Goal: Task Accomplishment & Management: Manage account settings

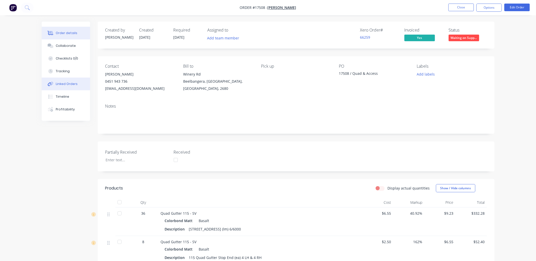
click at [72, 84] on div "Linked Orders" at bounding box center [67, 84] width 22 height 5
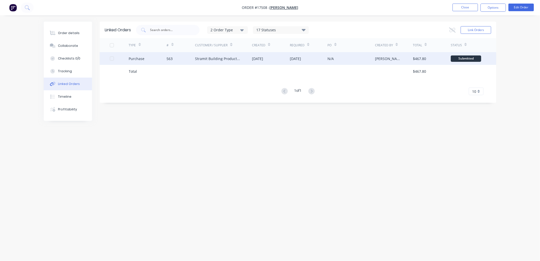
click at [233, 62] on div "Stramit Building Products ([GEOGRAPHIC_DATA])" at bounding box center [223, 58] width 57 height 13
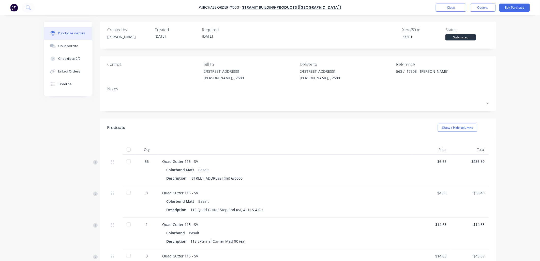
type textarea "x"
click at [446, 6] on button "Close" at bounding box center [451, 8] width 31 height 8
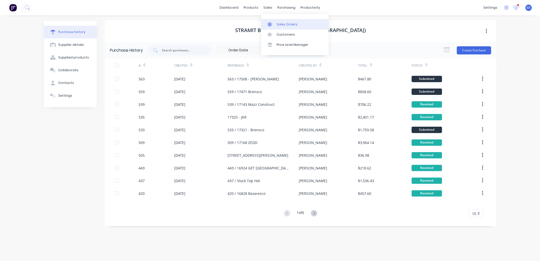
click at [284, 23] on div "Sales Orders" at bounding box center [287, 24] width 21 height 5
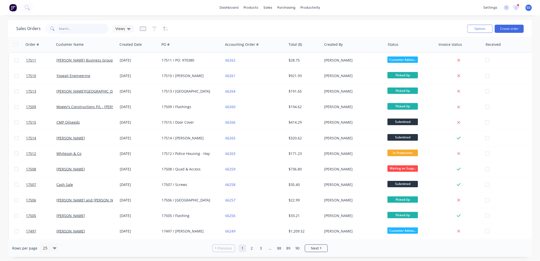
click at [68, 29] on input "text" at bounding box center [84, 29] width 50 height 10
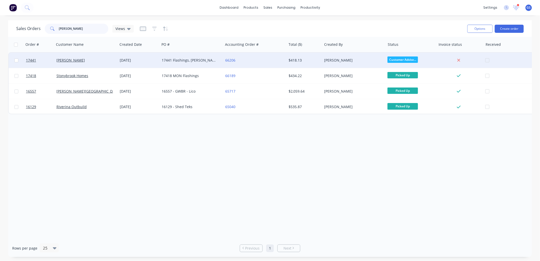
type input "[PERSON_NAME]"
click at [170, 64] on div "17441 Flashings, [PERSON_NAME]" at bounding box center [191, 60] width 63 height 15
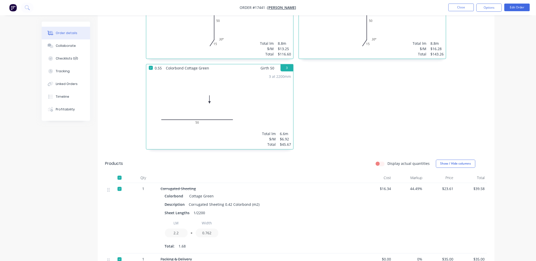
scroll to position [75, 0]
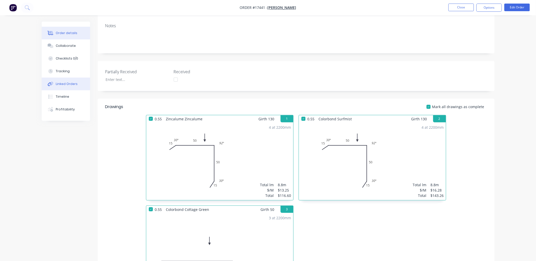
click at [69, 85] on div "Linked Orders" at bounding box center [67, 84] width 22 height 5
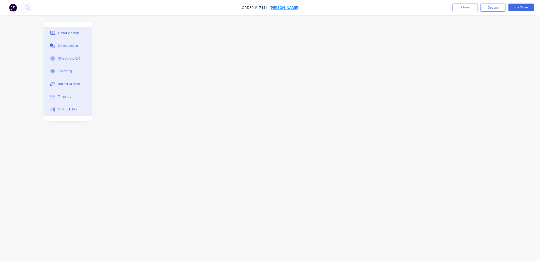
click at [292, 6] on span "[PERSON_NAME]" at bounding box center [284, 7] width 29 height 5
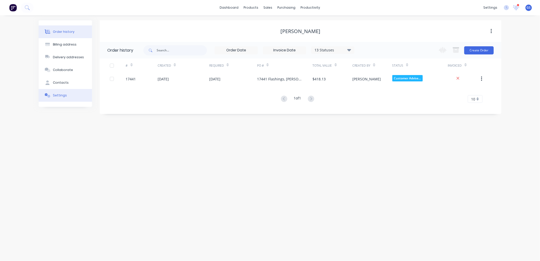
click at [62, 96] on div "Settings" at bounding box center [60, 95] width 14 height 5
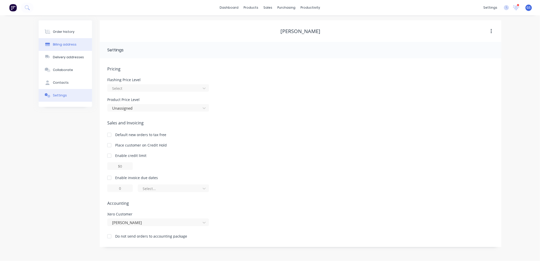
click at [69, 44] on div "Billing address" at bounding box center [65, 44] width 24 height 5
select select "AU"
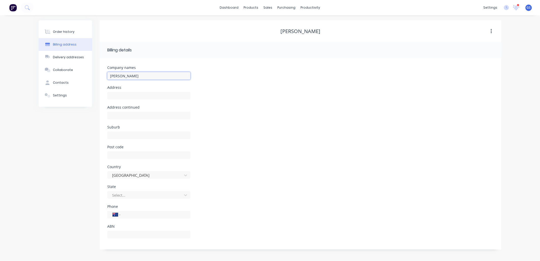
click at [126, 75] on input "[PERSON_NAME]" at bounding box center [148, 76] width 83 height 8
type input "[PERSON_NAME]"
click at [73, 32] on button "Order history" at bounding box center [65, 31] width 53 height 13
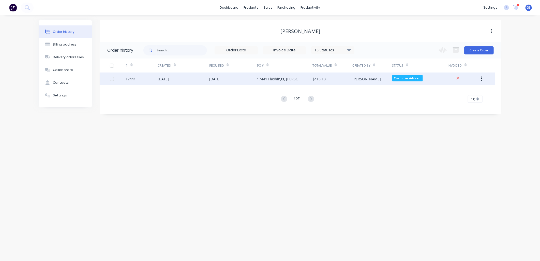
click at [249, 82] on div "[DATE]" at bounding box center [233, 78] width 48 height 13
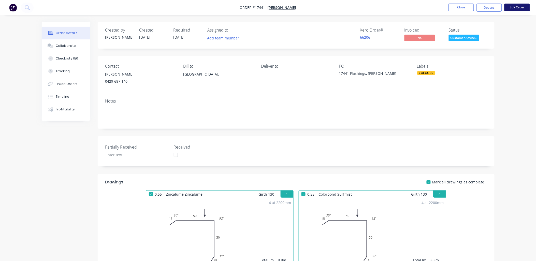
click at [522, 8] on button "Edit Order" at bounding box center [516, 8] width 25 height 8
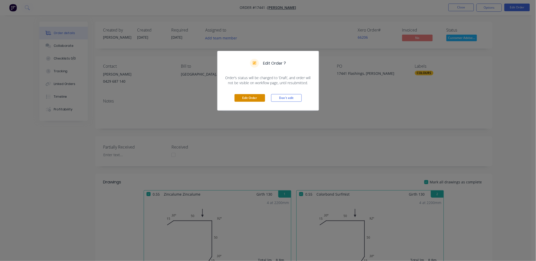
click at [254, 99] on button "Edit Order" at bounding box center [249, 98] width 31 height 8
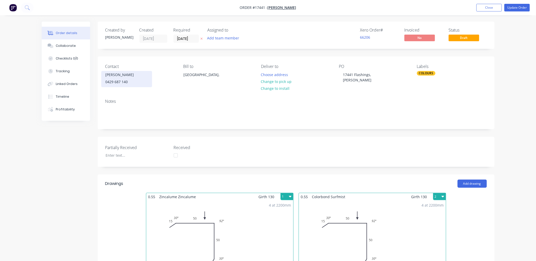
click at [118, 78] on div "[PERSON_NAME]" at bounding box center [127, 74] width 42 height 7
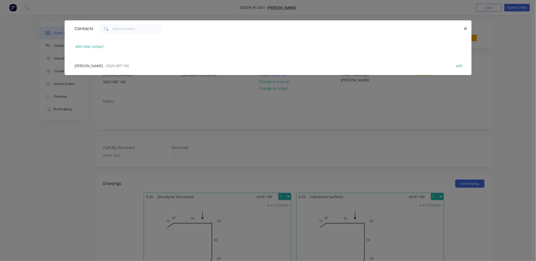
click at [129, 67] on div "[PERSON_NAME] - 0429 687 140 edit" at bounding box center [268, 65] width 392 height 19
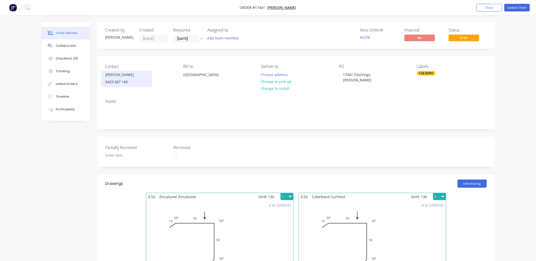
click at [119, 77] on div "[PERSON_NAME]" at bounding box center [127, 74] width 42 height 7
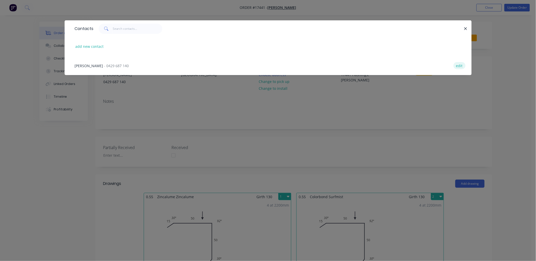
click at [459, 65] on button "edit" at bounding box center [459, 65] width 12 height 7
select select "AU"
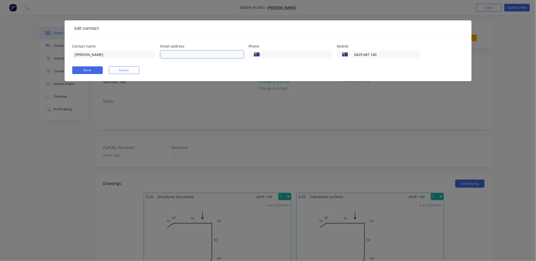
click at [191, 54] on input "text" at bounding box center [201, 55] width 83 height 8
type input "[EMAIL_ADDRESS][DOMAIN_NAME]"
click at [93, 68] on button "Done" at bounding box center [87, 70] width 31 height 8
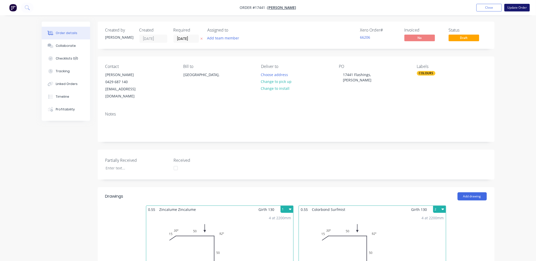
click at [514, 8] on button "Update Order" at bounding box center [516, 8] width 25 height 8
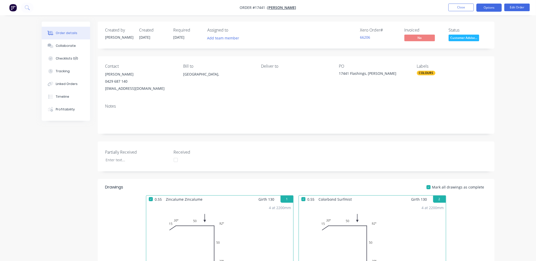
click at [490, 9] on button "Options" at bounding box center [488, 8] width 25 height 8
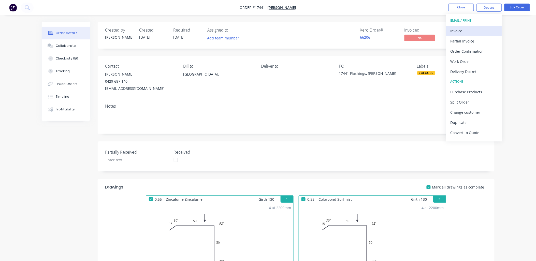
click at [461, 29] on div "Invoice" at bounding box center [473, 30] width 47 height 7
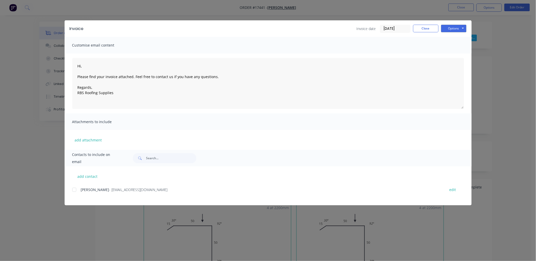
click at [75, 190] on div at bounding box center [74, 190] width 10 height 10
click at [464, 27] on button "Options" at bounding box center [453, 29] width 25 height 8
click at [455, 54] on button "Email" at bounding box center [457, 54] width 33 height 8
click at [91, 250] on icon "button" at bounding box center [90, 249] width 3 height 3
type textarea "Hi, Please find your invoice attached. Feel free to contact us if you have any …"
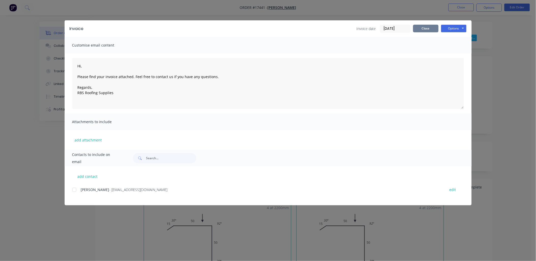
click at [431, 25] on button "Close" at bounding box center [425, 29] width 25 height 8
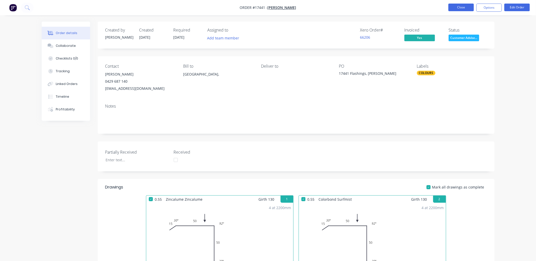
click at [462, 6] on button "Close" at bounding box center [460, 8] width 25 height 8
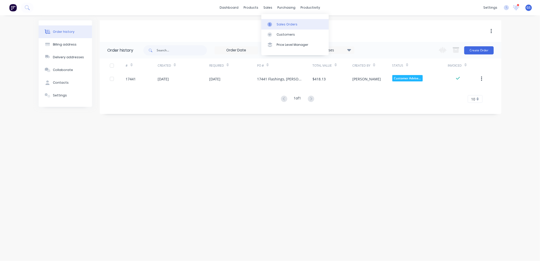
click at [281, 26] on div "Sales Orders" at bounding box center [287, 24] width 21 height 5
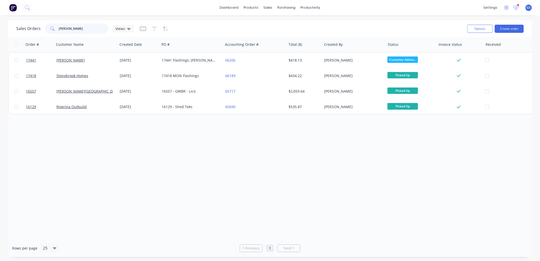
drag, startPoint x: 74, startPoint y: 31, endPoint x: -4, endPoint y: 31, distance: 78.1
click at [0, 31] on html "dashboard products sales purchasing productivity dashboard products Product Cat…" at bounding box center [270, 130] width 540 height 261
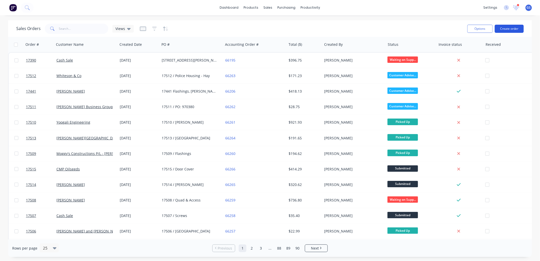
click at [511, 29] on button "Create order" at bounding box center [509, 29] width 29 height 8
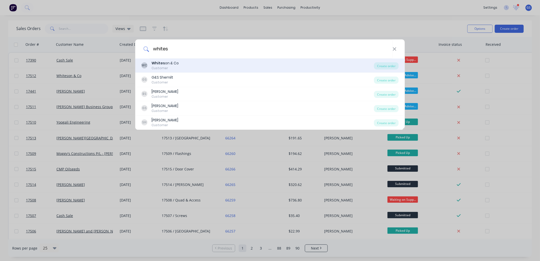
type input "whites"
click at [168, 68] on div "Customer" at bounding box center [165, 68] width 27 height 5
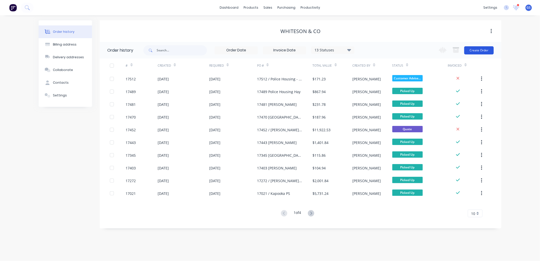
click at [476, 52] on button "Create Order" at bounding box center [478, 50] width 29 height 8
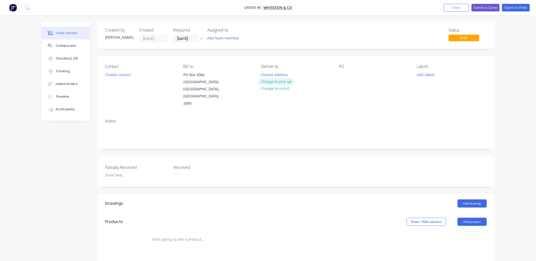
click at [277, 82] on button "Change to pick up" at bounding box center [276, 81] width 36 height 7
click at [342, 71] on div at bounding box center [343, 74] width 8 height 7
click at [359, 75] on div "PO 17516" at bounding box center [374, 85] width 70 height 43
click at [359, 74] on div "PO 17516" at bounding box center [374, 85] width 70 height 43
click at [354, 76] on div "17516" at bounding box center [348, 74] width 18 height 7
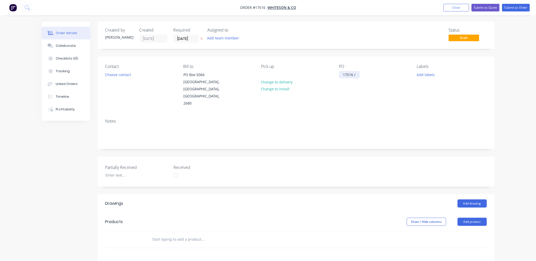
click at [359, 77] on div "17516 /" at bounding box center [349, 74] width 21 height 7
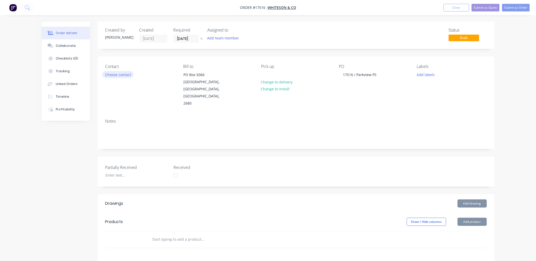
click at [127, 74] on button "Choose contact" at bounding box center [117, 74] width 31 height 7
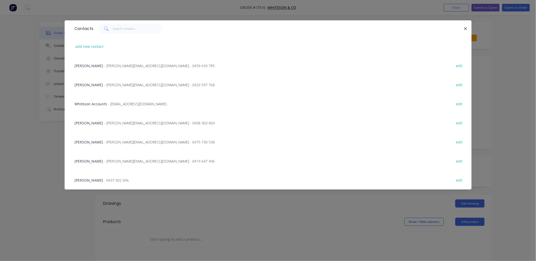
click at [112, 141] on span "- [PERSON_NAME][EMAIL_ADDRESS][DOMAIN_NAME] - 0475 730 538" at bounding box center [159, 142] width 111 height 5
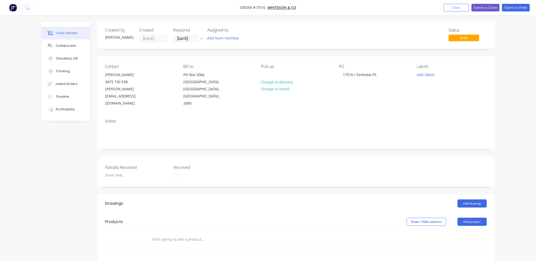
click at [190, 234] on input "text" at bounding box center [203, 239] width 102 height 10
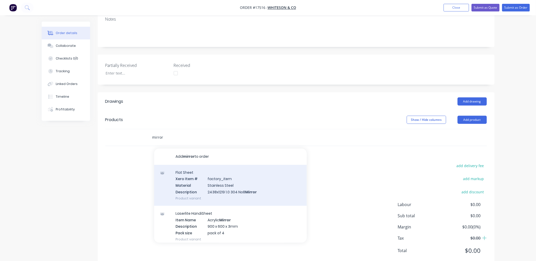
scroll to position [102, 0]
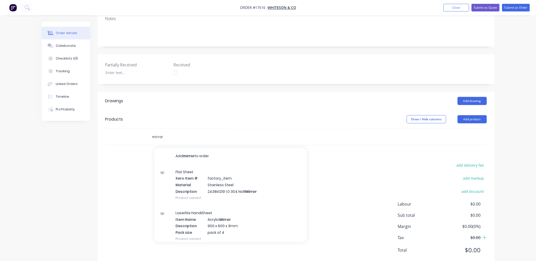
drag, startPoint x: 165, startPoint y: 122, endPoint x: 131, endPoint y: 127, distance: 34.7
click at [131, 129] on div "mirror Add mirror to order Flat Sheet Xero Item # factory_item Material Stainle…" at bounding box center [295, 137] width 381 height 17
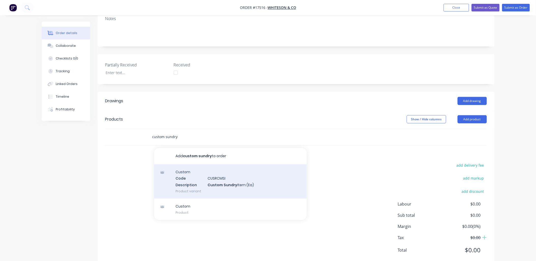
type input "custom sundry"
click at [226, 164] on div "Custom Code CUSRCMSI Description Custom Sundry Item (Ea) Product variant" at bounding box center [230, 181] width 153 height 34
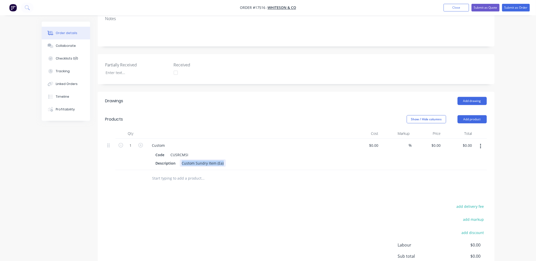
drag, startPoint x: 179, startPoint y: 148, endPoint x: 232, endPoint y: 146, distance: 52.4
click at [230, 159] on div "Description Custom Sundry Item (Ea)" at bounding box center [247, 162] width 186 height 7
type input "$0.00"
type input "$220.00"
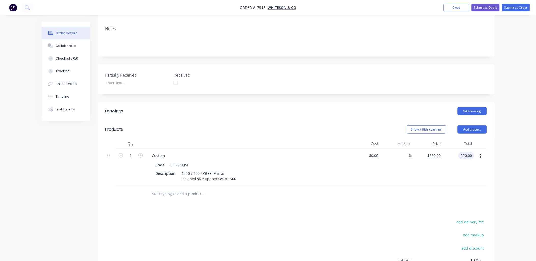
scroll to position [0, 0]
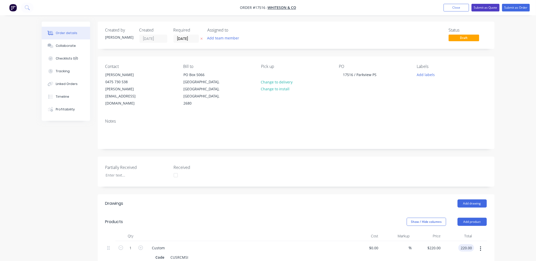
type input "$220.00"
click at [487, 7] on button "Submit as Quote" at bounding box center [485, 8] width 28 height 8
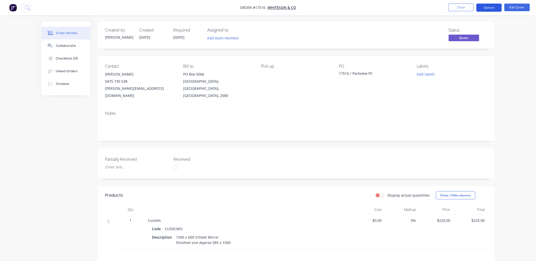
click at [492, 6] on button "Options" at bounding box center [488, 8] width 25 height 8
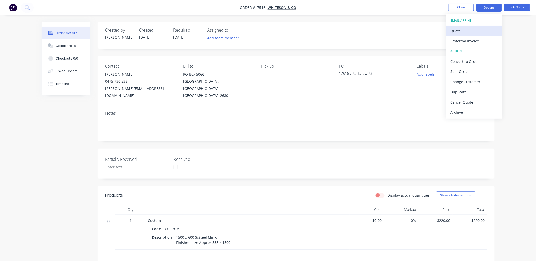
click at [465, 33] on div "Quote" at bounding box center [473, 30] width 47 height 7
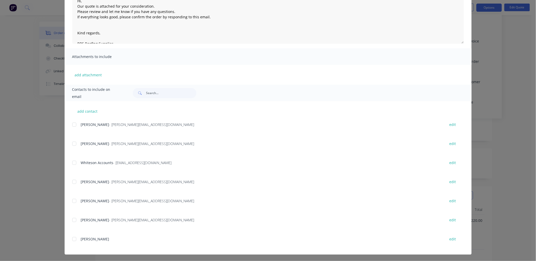
scroll to position [65, 0]
click at [72, 200] on div at bounding box center [74, 201] width 10 height 10
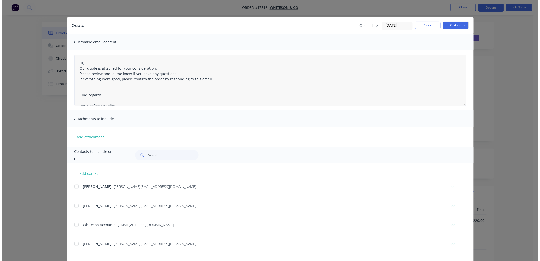
scroll to position [0, 0]
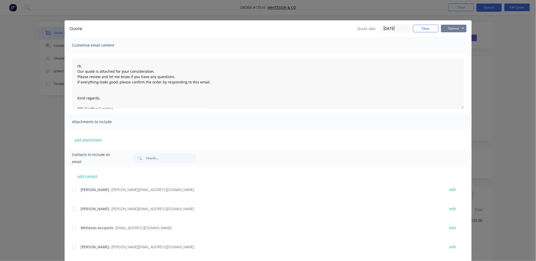
click at [461, 29] on button "Options" at bounding box center [453, 29] width 25 height 8
click at [455, 52] on button "Email" at bounding box center [457, 54] width 33 height 8
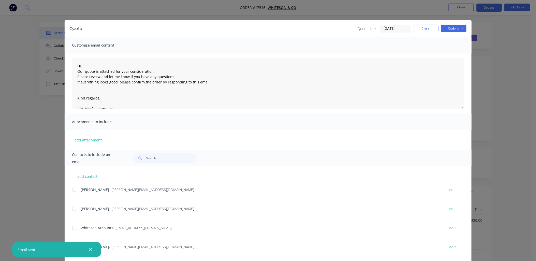
click at [91, 247] on icon "button" at bounding box center [90, 249] width 3 height 5
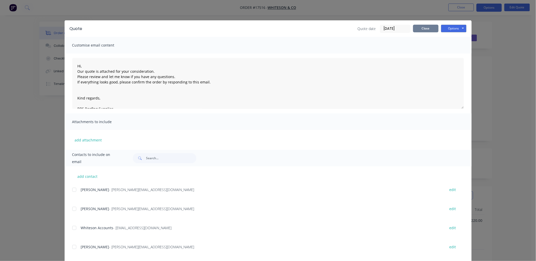
drag, startPoint x: 423, startPoint y: 29, endPoint x: 428, endPoint y: 28, distance: 5.6
click at [425, 28] on button "Close" at bounding box center [425, 29] width 25 height 8
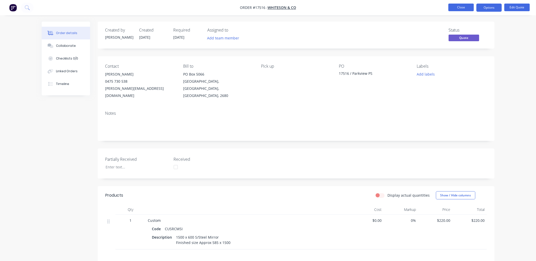
click at [462, 7] on button "Close" at bounding box center [460, 8] width 25 height 8
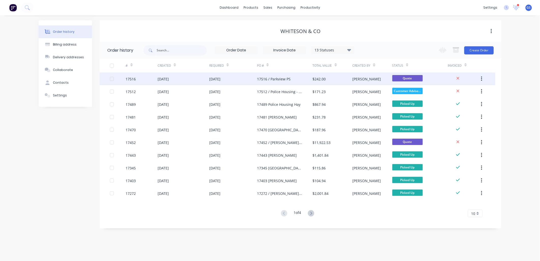
click at [241, 80] on div "[DATE]" at bounding box center [233, 78] width 48 height 13
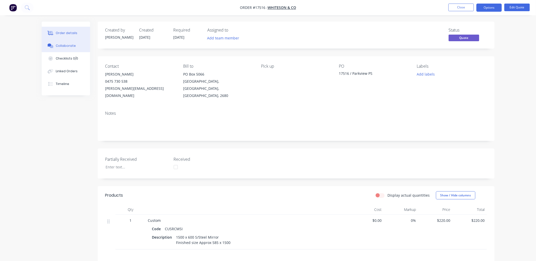
click at [68, 43] on div "Collaborate" at bounding box center [66, 45] width 20 height 5
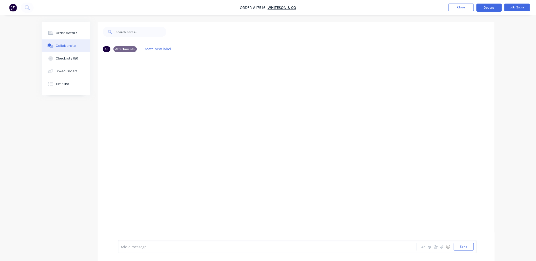
click at [185, 246] on div at bounding box center [253, 246] width 264 height 5
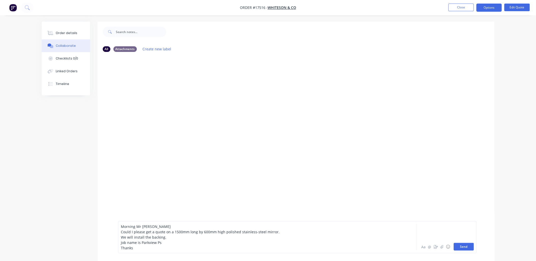
click at [463, 248] on button "Send" at bounding box center [464, 247] width 20 height 8
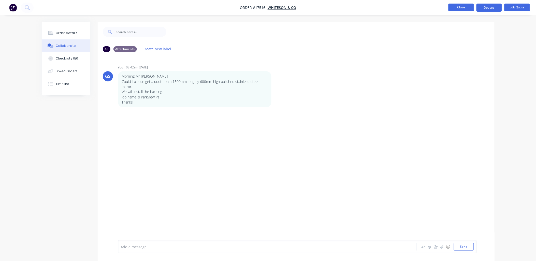
click at [464, 8] on button "Close" at bounding box center [460, 8] width 25 height 8
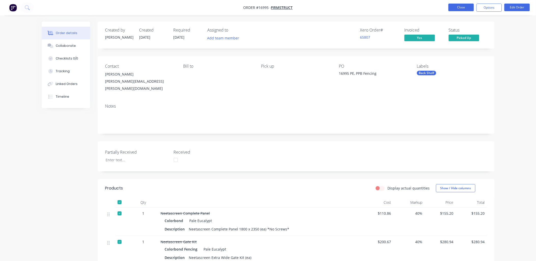
click at [464, 7] on button "Close" at bounding box center [460, 8] width 25 height 8
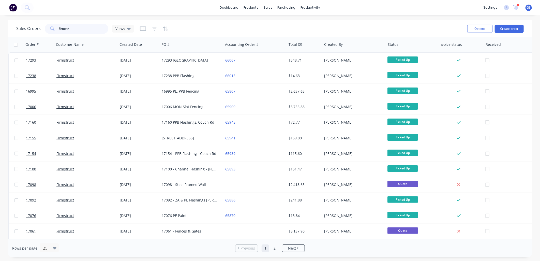
drag, startPoint x: 72, startPoint y: 28, endPoint x: 47, endPoint y: 26, distance: 25.3
click at [47, 26] on div "firmstr" at bounding box center [77, 29] width 64 height 10
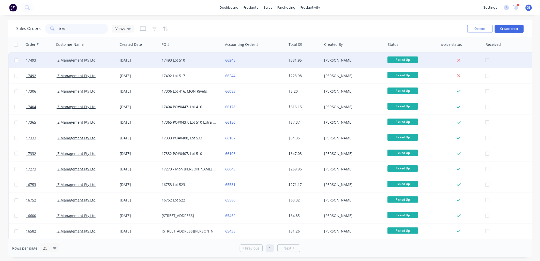
type input "jz m"
click at [175, 61] on div "17493 Lot 510" at bounding box center [190, 60] width 56 height 5
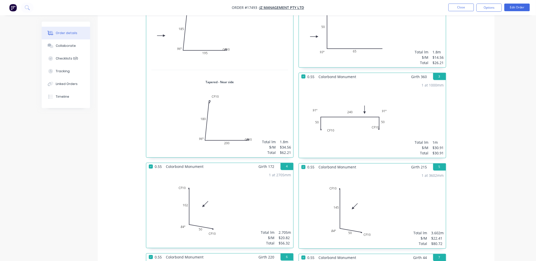
scroll to position [184, 0]
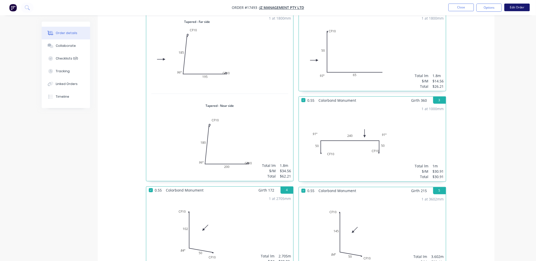
click at [520, 5] on button "Edit Order" at bounding box center [516, 8] width 25 height 8
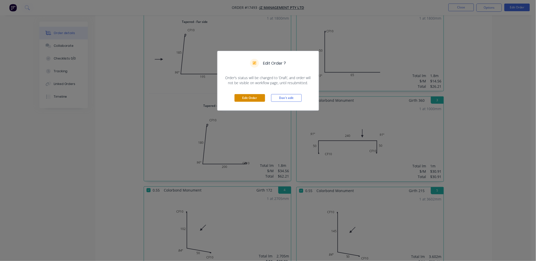
click at [254, 96] on button "Edit Order" at bounding box center [249, 98] width 31 height 8
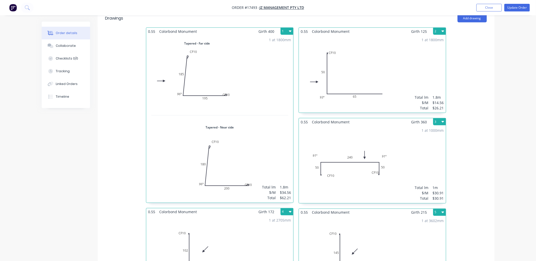
scroll to position [169, 0]
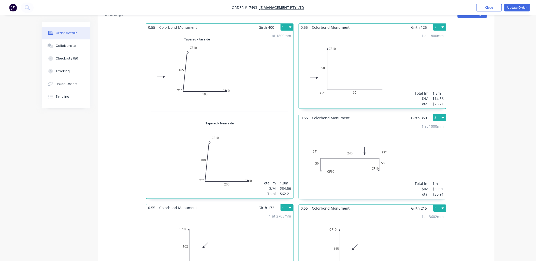
click at [443, 117] on icon "button" at bounding box center [442, 118] width 3 height 2
click at [416, 138] on div "Duplicate" at bounding box center [421, 140] width 39 height 7
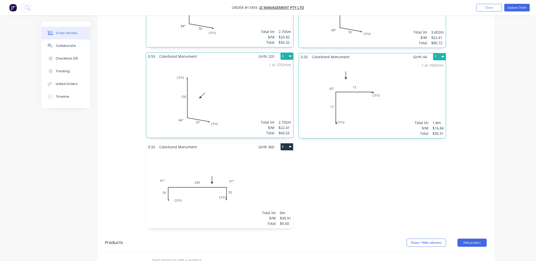
scroll to position [424, 0]
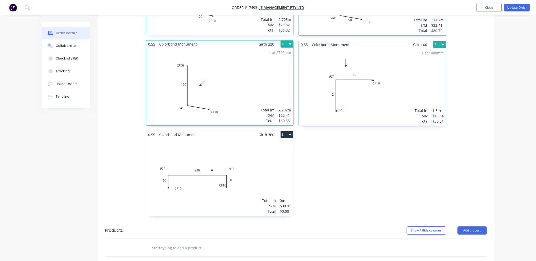
click at [197, 165] on div "Total lm $/M Total 0m $30.91 $0.00" at bounding box center [219, 177] width 147 height 78
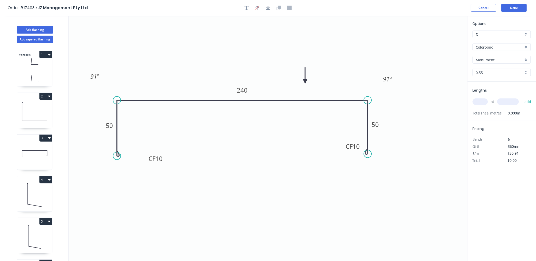
click at [484, 98] on input "text" at bounding box center [479, 101] width 15 height 7
type input "1"
type input "900"
click at [500, 188] on div "Options D D Colorbond Colorbond Colorbond Matt Monument Monument 0.55 0.55 Leng…" at bounding box center [501, 139] width 69 height 246
click at [514, 100] on input "900" at bounding box center [508, 101] width 22 height 7
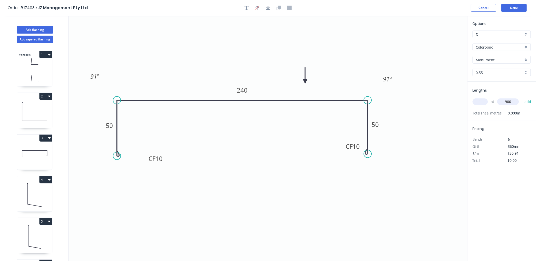
click at [522, 97] on button "add" at bounding box center [528, 101] width 12 height 9
type input "$30.91"
click at [518, 8] on button "Done" at bounding box center [513, 8] width 25 height 8
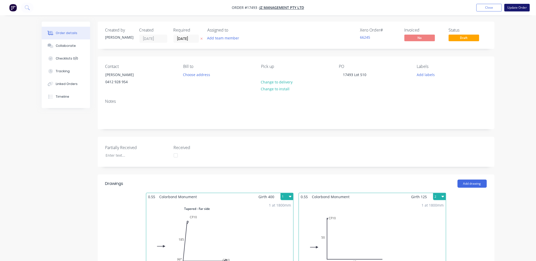
click at [517, 8] on button "Update Order" at bounding box center [516, 8] width 25 height 8
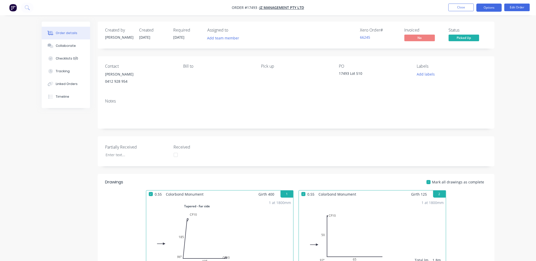
click at [484, 9] on button "Options" at bounding box center [488, 8] width 25 height 8
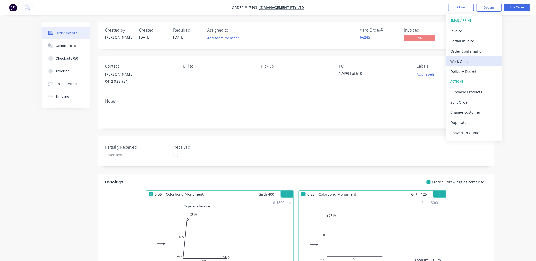
click at [466, 64] on div "Work Order" at bounding box center [473, 61] width 47 height 7
click at [466, 60] on div "Custom" at bounding box center [473, 61] width 47 height 7
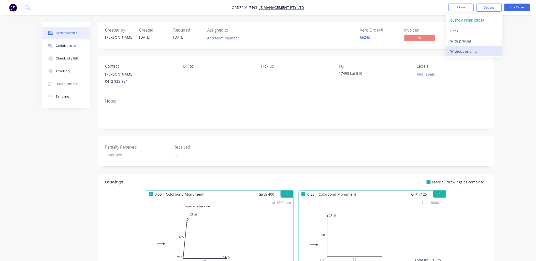
click at [468, 49] on div "Without pricing" at bounding box center [473, 51] width 47 height 7
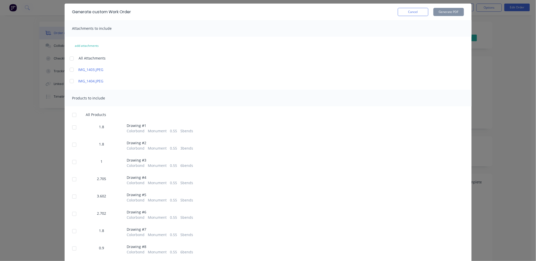
scroll to position [32, 0]
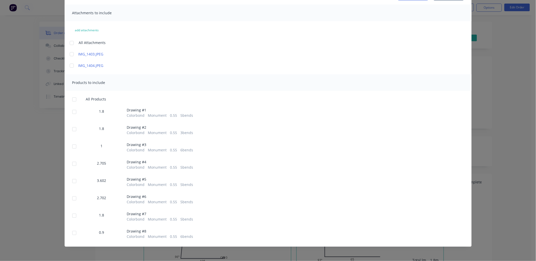
click at [71, 233] on div at bounding box center [74, 233] width 10 height 10
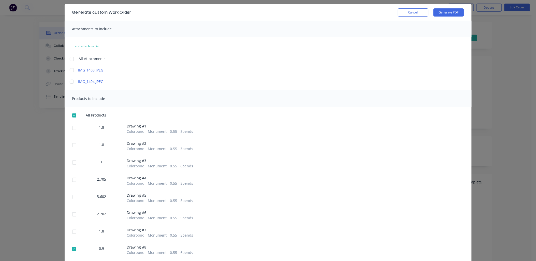
scroll to position [0, 0]
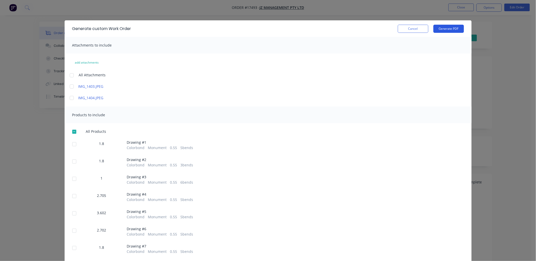
click at [448, 27] on button "Generate PDF" at bounding box center [448, 29] width 31 height 8
click at [417, 27] on button "Cancel" at bounding box center [413, 29] width 31 height 8
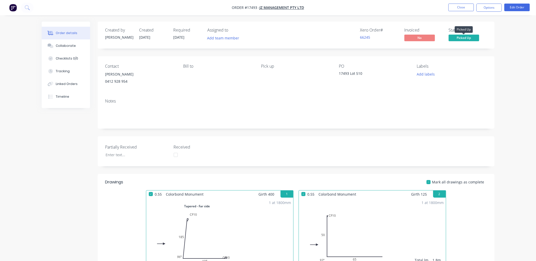
click at [467, 37] on span "Picked Up" at bounding box center [464, 38] width 31 height 6
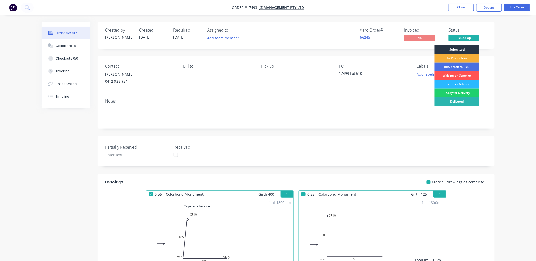
click at [460, 50] on div "Submitted" at bounding box center [457, 49] width 45 height 9
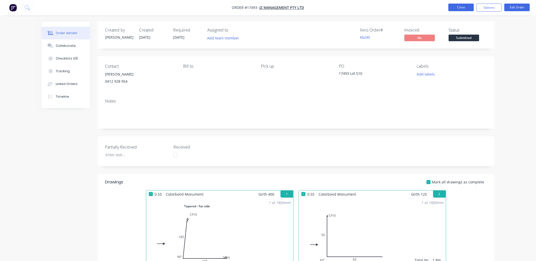
click at [462, 7] on button "Close" at bounding box center [460, 8] width 25 height 8
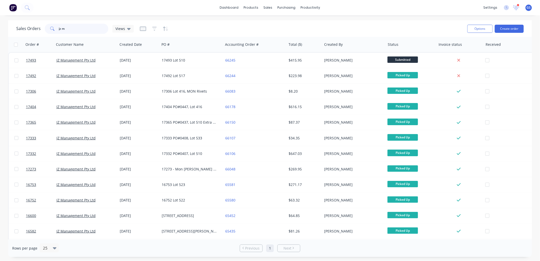
drag, startPoint x: 40, startPoint y: 24, endPoint x: 25, endPoint y: 28, distance: 15.1
click at [26, 28] on div "Sales Orders jz m Views" at bounding box center [74, 29] width 117 height 10
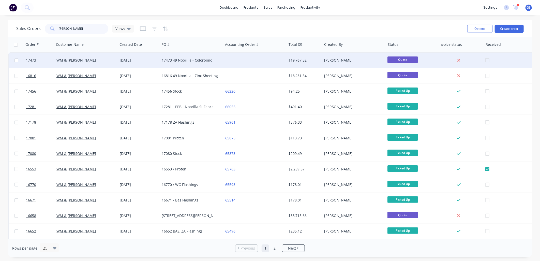
type input "johnston"
click at [185, 64] on div "17473 49 Noorilla - Colorbond Sheeting" at bounding box center [191, 60] width 63 height 15
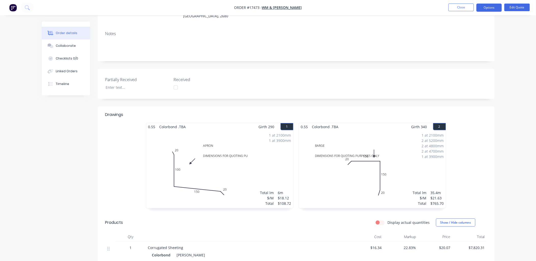
scroll to position [28, 0]
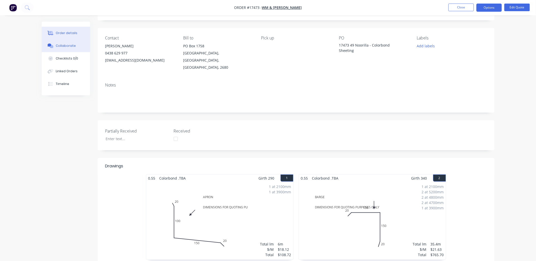
click at [68, 45] on div "Collaborate" at bounding box center [66, 45] width 20 height 5
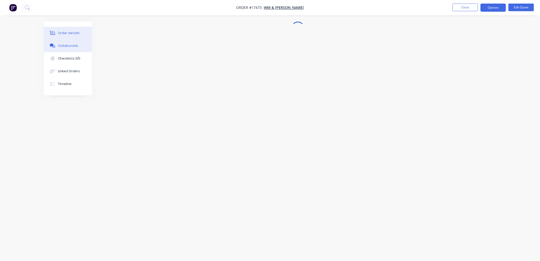
click at [73, 30] on button "Order details" at bounding box center [68, 33] width 48 height 13
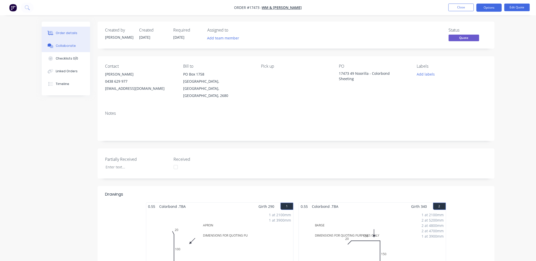
click at [69, 44] on div "Collaborate" at bounding box center [66, 45] width 20 height 5
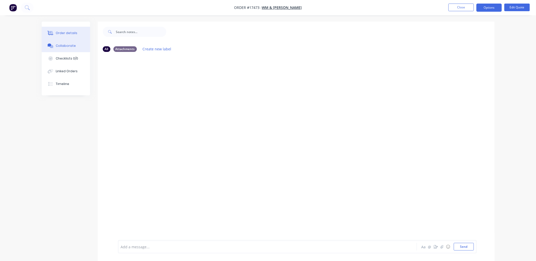
click at [72, 31] on div "Order details" at bounding box center [67, 33] width 22 height 5
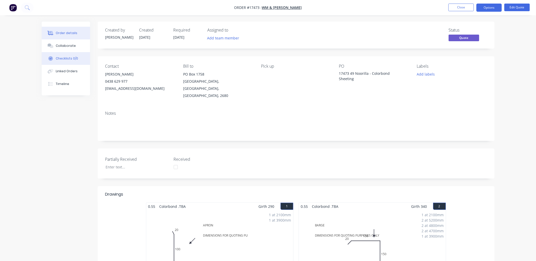
click at [68, 57] on div "Checklists 0/0" at bounding box center [67, 58] width 22 height 5
type textarea "x"
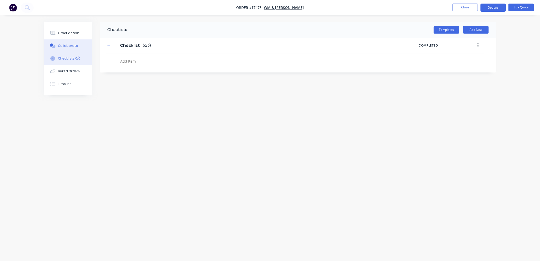
click at [71, 46] on div "Collaborate" at bounding box center [68, 45] width 20 height 5
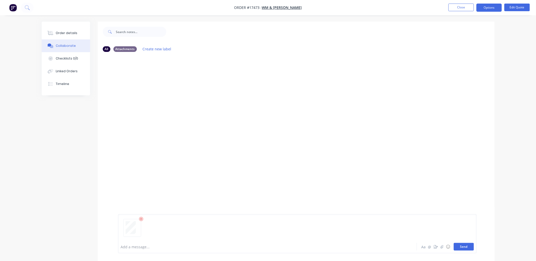
click at [464, 250] on button "Send" at bounding box center [464, 247] width 20 height 8
click at [68, 30] on button "Order details" at bounding box center [66, 33] width 48 height 13
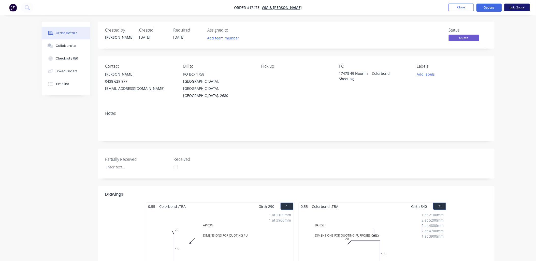
click at [518, 7] on button "Edit Quote" at bounding box center [516, 8] width 25 height 8
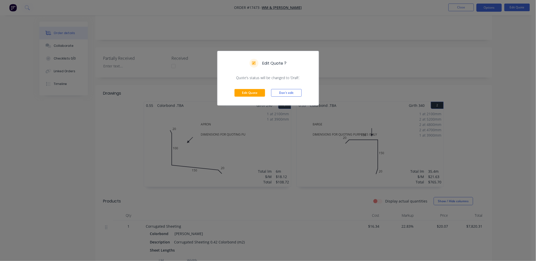
scroll to position [113, 0]
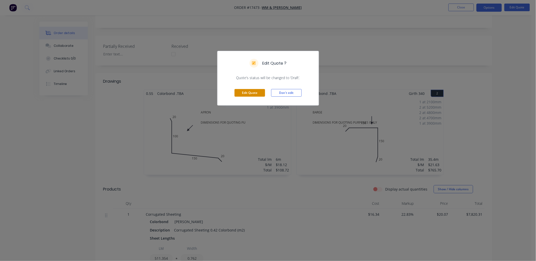
click at [255, 91] on button "Edit Quote" at bounding box center [249, 93] width 31 height 8
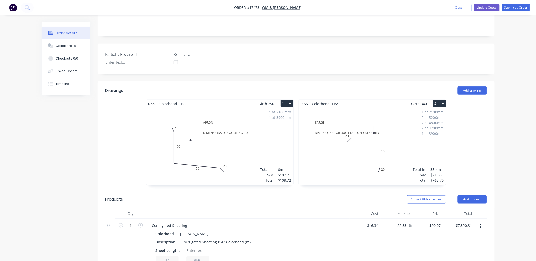
click at [240, 133] on div "1 at 2100mm 1 at 3900mm Total lm $/M Total 6m $18.12 $108.72" at bounding box center [219, 146] width 147 height 78
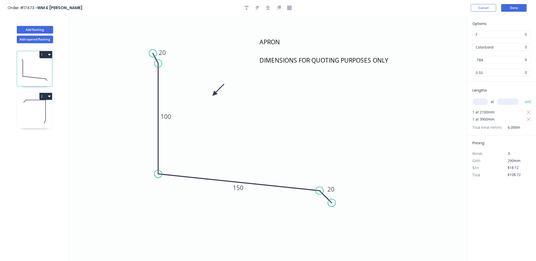
click at [525, 35] on div "F" at bounding box center [501, 35] width 58 height 8
click at [494, 70] on div "G" at bounding box center [502, 69] width 58 height 9
type input "G"
type input "$16.90"
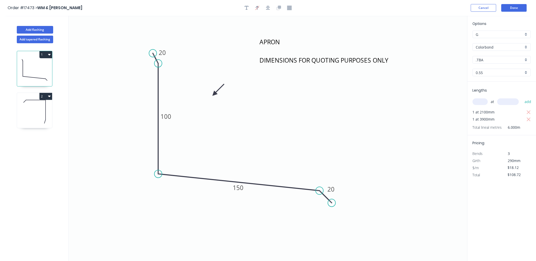
type input "$101.40"
click at [526, 35] on div "G" at bounding box center [501, 35] width 58 height 8
click at [494, 77] on div "H" at bounding box center [502, 78] width 58 height 9
type input "H"
type input "$16.42"
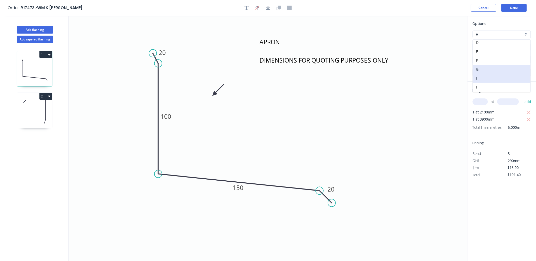
type input "$98.52"
click at [34, 107] on icon at bounding box center [34, 111] width 35 height 33
type input "$21.63"
type input "$765.70"
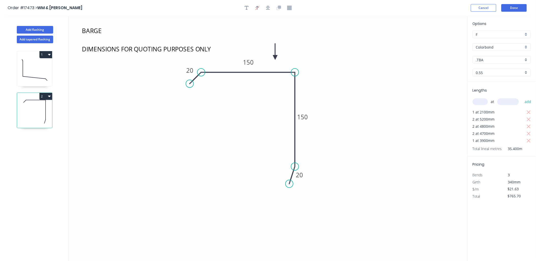
click at [525, 34] on div "F" at bounding box center [501, 35] width 58 height 8
click at [490, 69] on div "H" at bounding box center [502, 69] width 58 height 9
type input "H"
type input "$19.60"
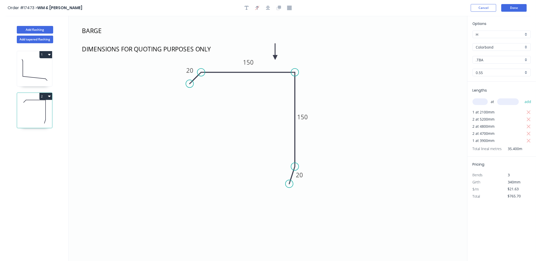
type input "$693.84"
click at [512, 6] on button "Done" at bounding box center [513, 8] width 25 height 8
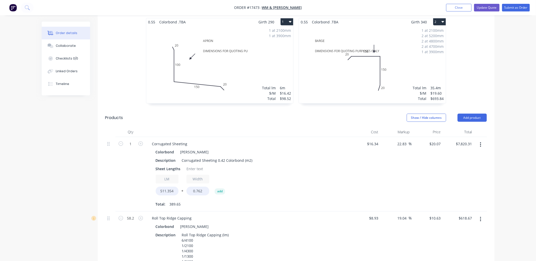
scroll to position [198, 0]
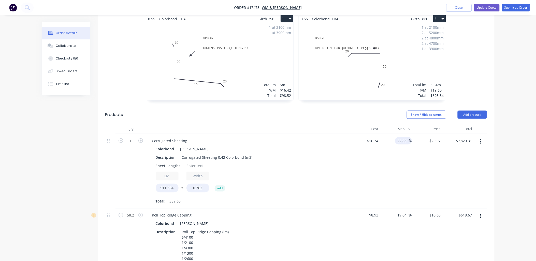
click at [401, 137] on input "22.83" at bounding box center [403, 140] width 12 height 7
click at [402, 137] on input "22.83" at bounding box center [403, 140] width 12 height 7
type input "18"
type input "19.2812"
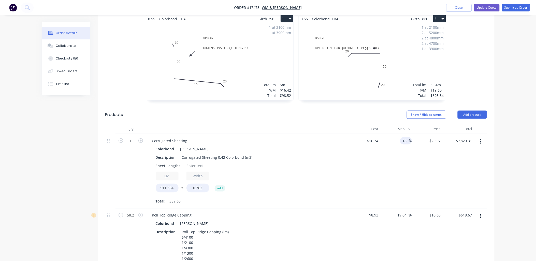
type input "$7,512.95"
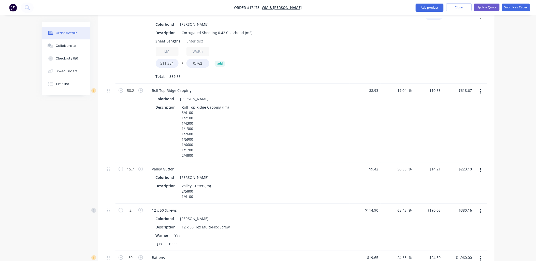
scroll to position [339, 0]
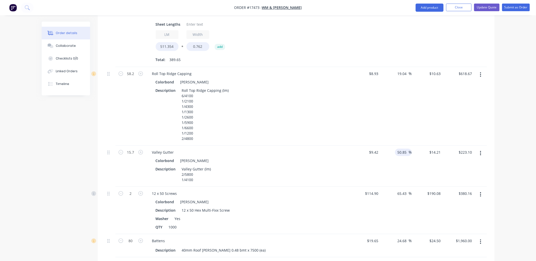
type input "$19.2812"
click at [404, 149] on input "50.85" at bounding box center [403, 152] width 12 height 7
type input "40"
type input "13.188"
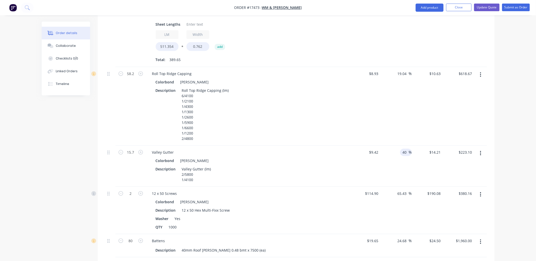
type input "$207.05"
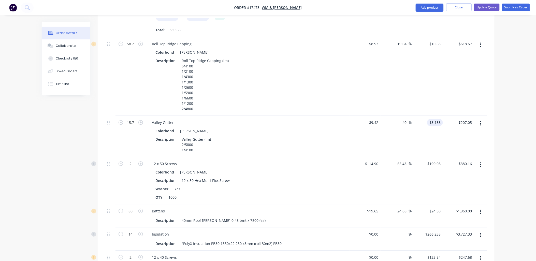
scroll to position [424, 0]
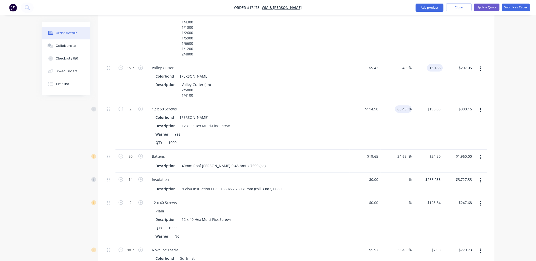
type input "$13.188"
click at [403, 105] on input "65.43" at bounding box center [403, 108] width 12 height 7
type input "50"
type input "172.35"
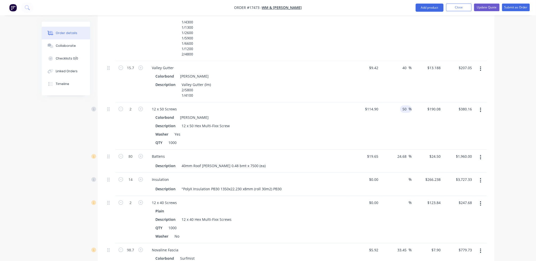
type input "$344.70"
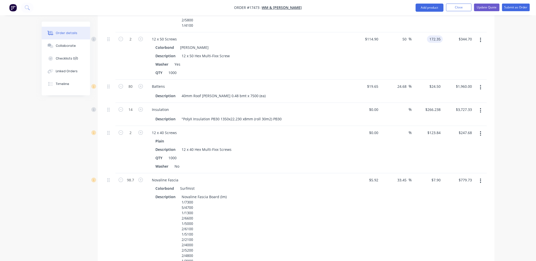
scroll to position [509, 0]
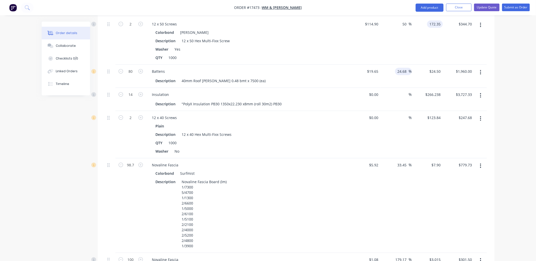
type input "$172.35"
click at [405, 68] on input "24.68" at bounding box center [403, 71] width 12 height 7
type input "20"
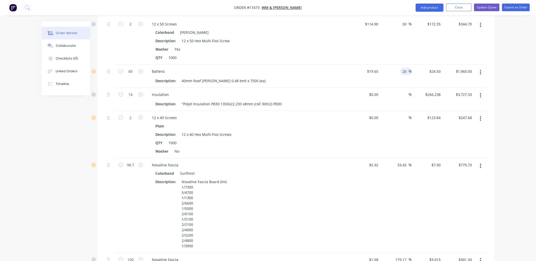
type input "23.58"
type input "$1,886.40"
type input "$23.58"
click at [435, 91] on input "266.238" at bounding box center [435, 94] width 16 height 7
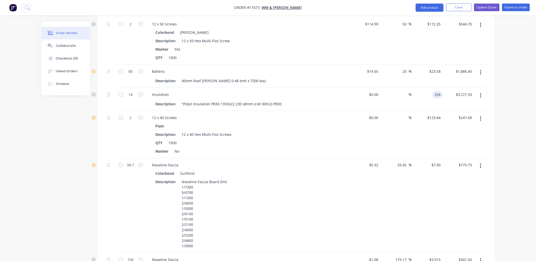
type input "$256.00"
type input "$3,584.00"
click at [435, 114] on input "123.84" at bounding box center [436, 117] width 14 height 7
type input "$105.00"
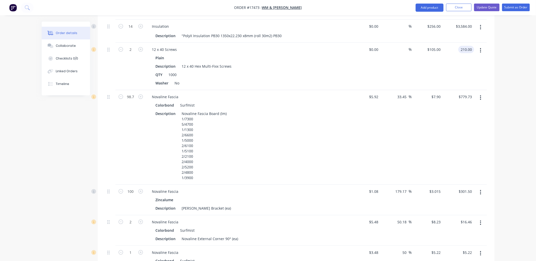
scroll to position [593, 0]
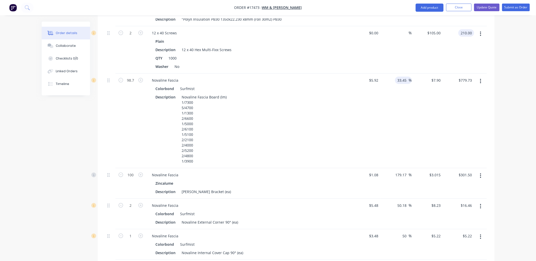
type input "$210.00"
click at [403, 77] on input "33.45" at bounding box center [403, 80] width 12 height 7
type input "20"
type input "7.104"
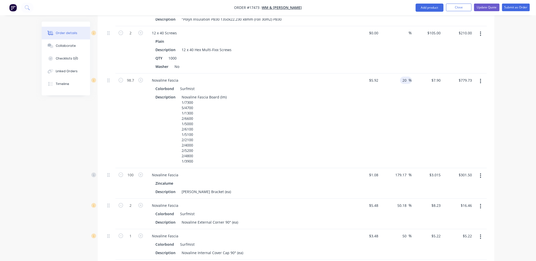
type input "$701.16"
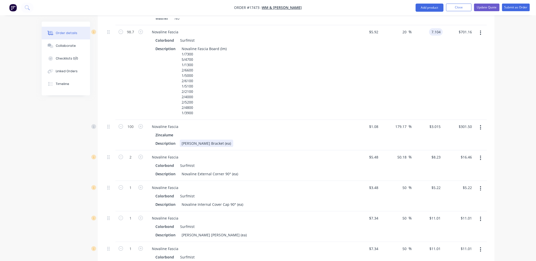
scroll to position [650, 0]
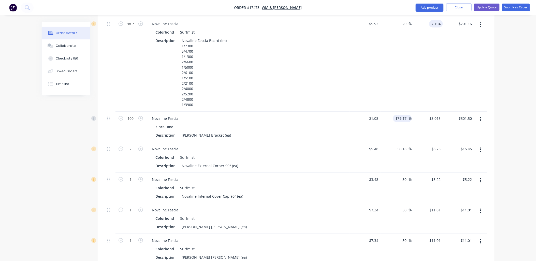
type input "$7.104"
click at [402, 115] on input "179.17" at bounding box center [402, 118] width 14 height 7
click at [401, 115] on input "179.17" at bounding box center [402, 118] width 14 height 7
type input "100"
type input "2.16"
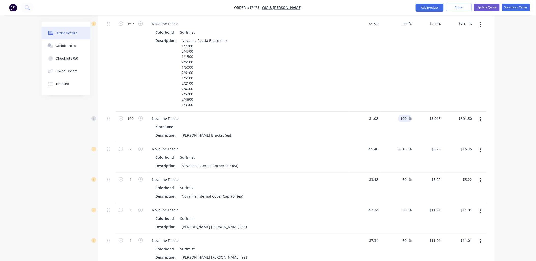
type input "$216.00"
type input "$2.16"
click at [404, 145] on input "50.18" at bounding box center [403, 148] width 12 height 7
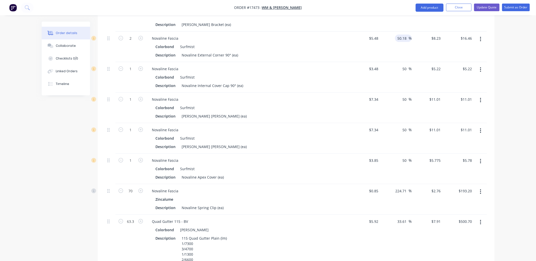
scroll to position [763, 0]
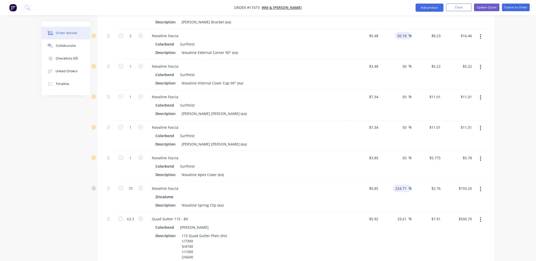
type input "$8.2299"
click at [400, 185] on input "224.71" at bounding box center [402, 188] width 14 height 7
type input "120"
type input "1.87"
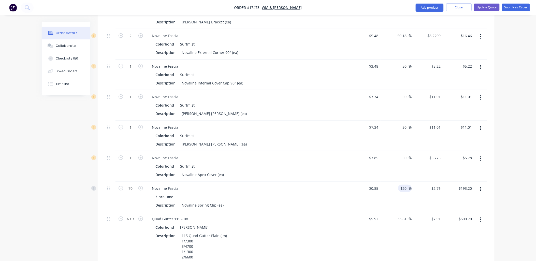
type input "$130.90"
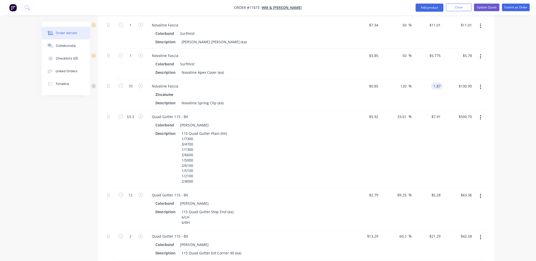
scroll to position [876, 0]
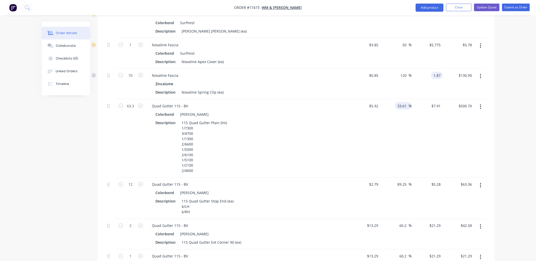
type input "$1.87"
click at [403, 102] on input "33.61" at bounding box center [403, 105] width 12 height 7
click at [402, 102] on input "33.61" at bounding box center [403, 105] width 12 height 7
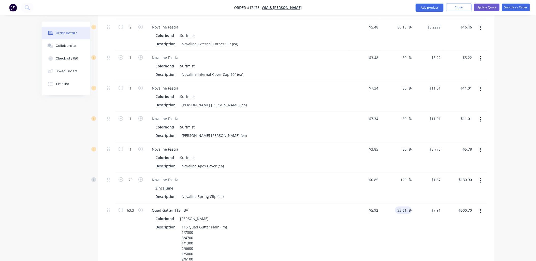
scroll to position [791, 0]
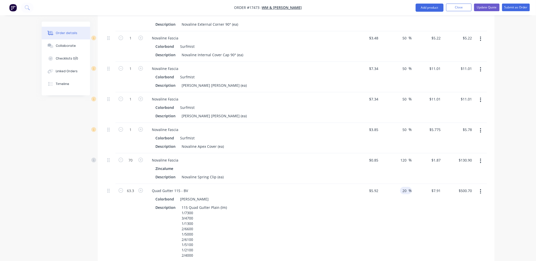
type input "20"
type input "7.104"
type input "$449.68"
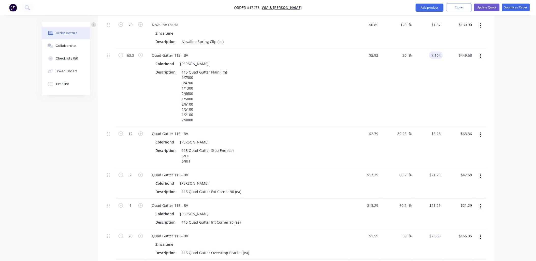
scroll to position [932, 0]
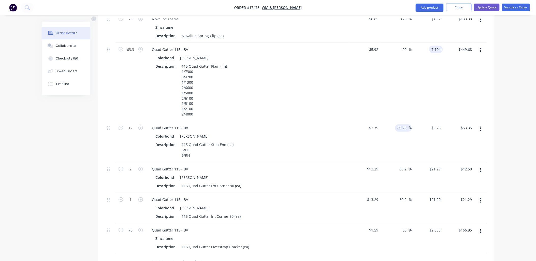
type input "$7.104"
click at [403, 124] on input "89.25" at bounding box center [403, 127] width 12 height 7
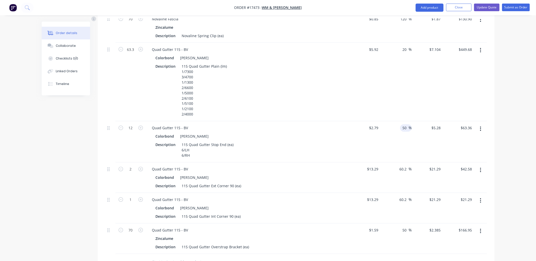
type input "50"
type input "4.185"
type input "$50.22"
type input "$4.185"
click at [404, 166] on input "60.2" at bounding box center [404, 169] width 10 height 7
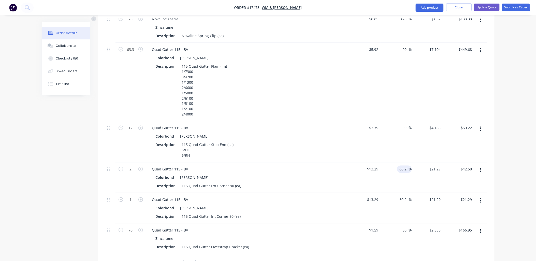
click at [404, 166] on input "60.2" at bounding box center [404, 169] width 10 height 7
type input "50"
type input "$19.935"
type input "$39.87"
click at [394, 167] on div "50 50 %" at bounding box center [395, 177] width 31 height 31
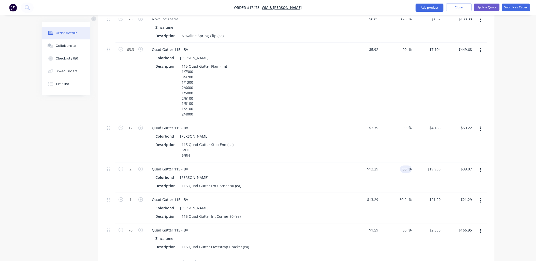
click at [404, 166] on input "50" at bounding box center [405, 169] width 7 height 7
type input "60"
type input "21.264"
type input "$42.53"
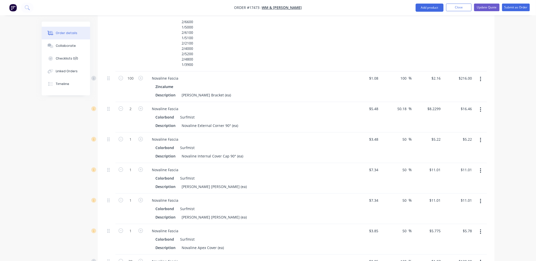
scroll to position [718, 0]
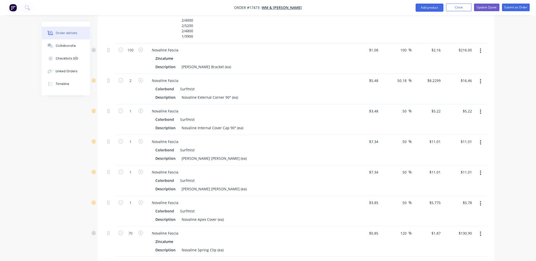
type input "$21.264"
click at [480, 79] on icon "button" at bounding box center [480, 82] width 1 height 6
click at [446, 122] on div "Delete" at bounding box center [462, 125] width 39 height 7
click at [481, 79] on icon "button" at bounding box center [480, 82] width 1 height 6
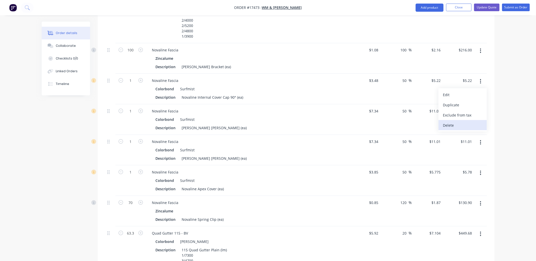
click at [451, 122] on div "Delete" at bounding box center [462, 125] width 39 height 7
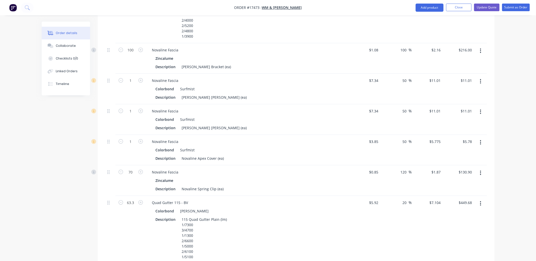
click at [481, 79] on icon "button" at bounding box center [480, 82] width 1 height 6
click at [449, 122] on div "Delete" at bounding box center [462, 125] width 39 height 7
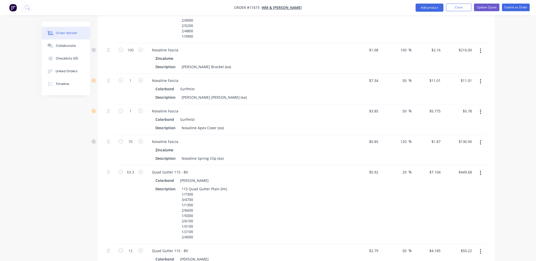
click at [480, 79] on icon "button" at bounding box center [480, 82] width 1 height 6
click at [442, 120] on button "Delete" at bounding box center [462, 125] width 48 height 10
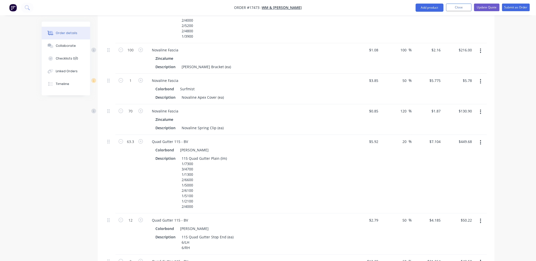
click at [481, 79] on icon "button" at bounding box center [480, 81] width 1 height 5
click at [449, 122] on div "Delete" at bounding box center [462, 125] width 39 height 7
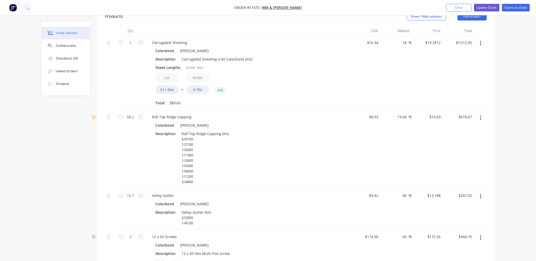
scroll to position [283, 0]
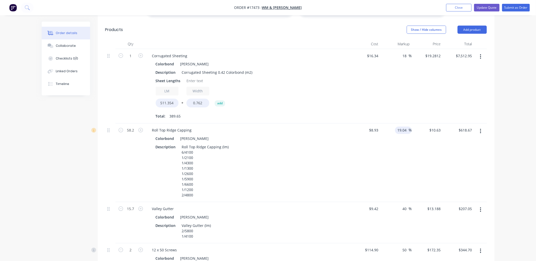
click at [403, 127] on input "19.04" at bounding box center [403, 130] width 12 height 7
type input "20"
type input "$10.716"
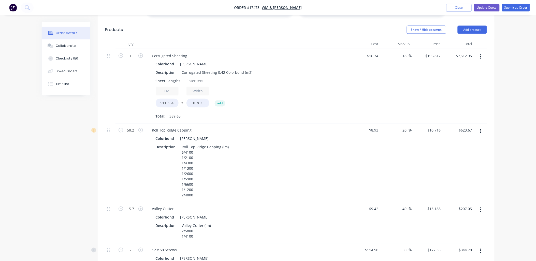
type input "$623.67"
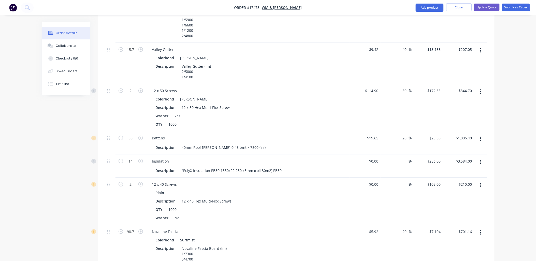
scroll to position [452, 0]
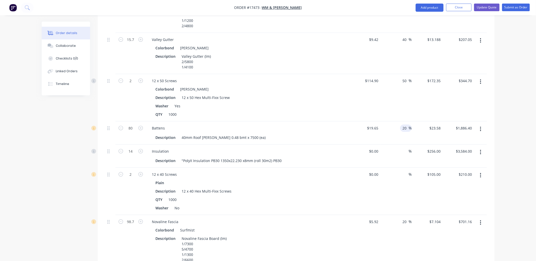
click at [403, 124] on input "20" at bounding box center [405, 127] width 7 height 7
type input "15"
type input "22.5975"
type input "$1,807.80"
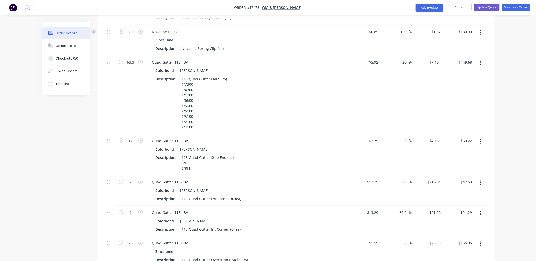
scroll to position [819, 0]
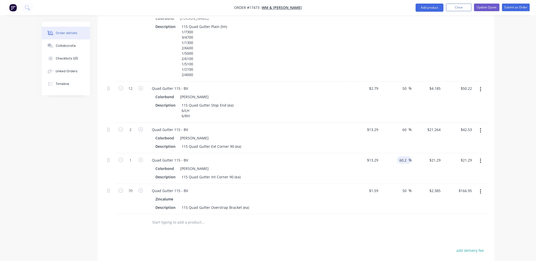
type input "$22.5975"
click at [402, 156] on input "60.2" at bounding box center [404, 159] width 10 height 7
type input "60"
type input "21.264"
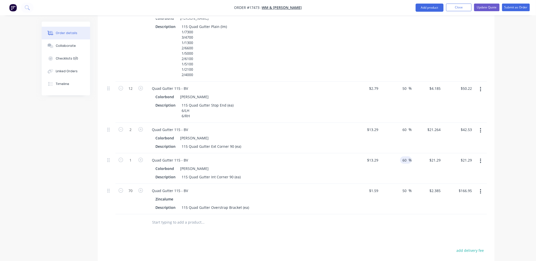
type input "$21.26"
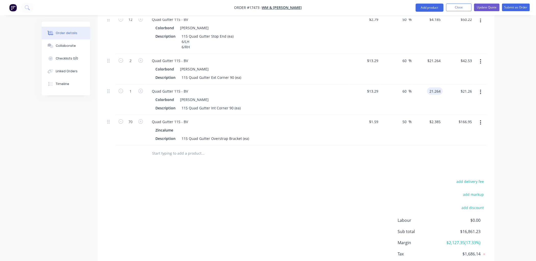
scroll to position [905, 0]
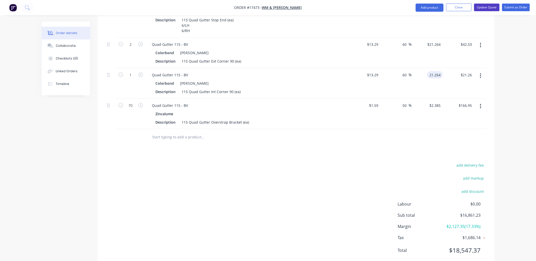
type input "$21.264"
click at [491, 6] on button "Update Quote" at bounding box center [486, 8] width 25 height 8
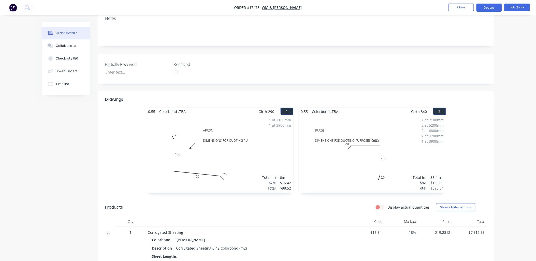
scroll to position [0, 0]
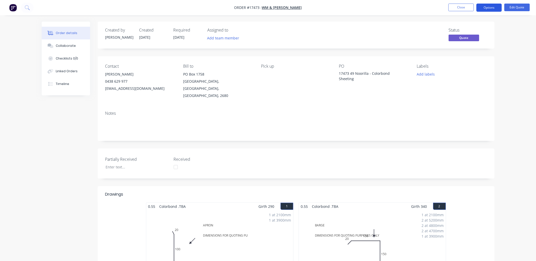
click at [490, 7] on button "Options" at bounding box center [488, 8] width 25 height 8
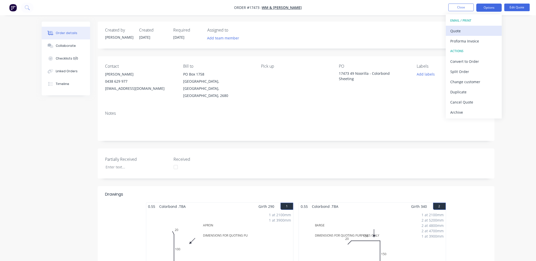
click at [464, 32] on div "Quote" at bounding box center [473, 30] width 47 height 7
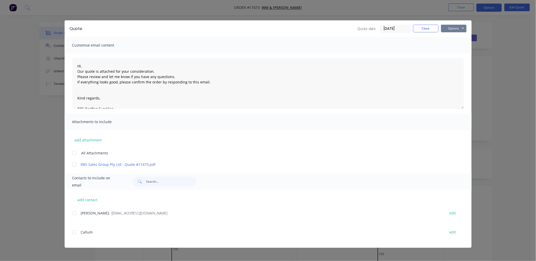
click at [462, 27] on button "Options" at bounding box center [453, 29] width 25 height 8
click at [454, 52] on button "Email" at bounding box center [457, 54] width 33 height 8
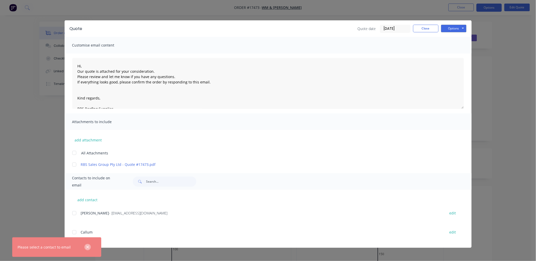
click at [85, 245] on button "button" at bounding box center [87, 247] width 6 height 6
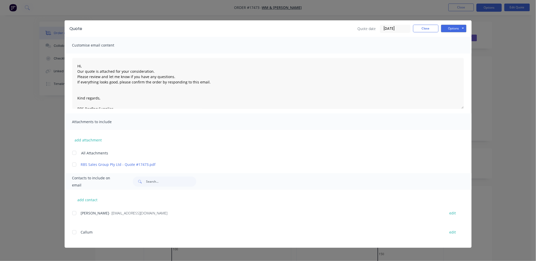
click at [76, 214] on div at bounding box center [74, 213] width 10 height 10
click at [463, 29] on button "Options" at bounding box center [453, 29] width 25 height 8
click at [448, 52] on button "Email" at bounding box center [457, 54] width 33 height 8
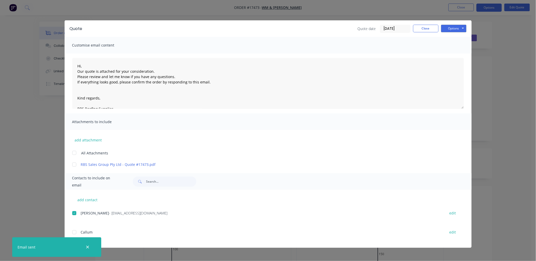
click at [87, 246] on icon "button" at bounding box center [87, 247] width 3 height 5
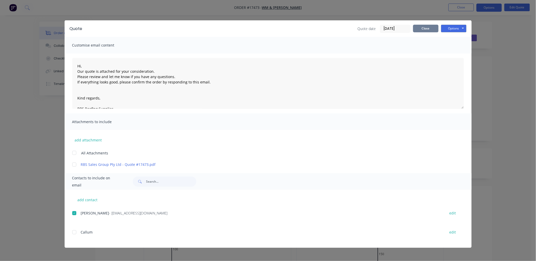
click at [425, 28] on button "Close" at bounding box center [425, 29] width 25 height 8
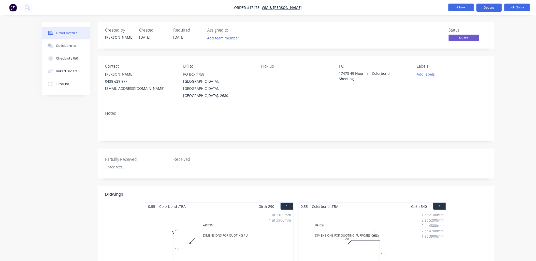
click at [455, 9] on button "Close" at bounding box center [460, 8] width 25 height 8
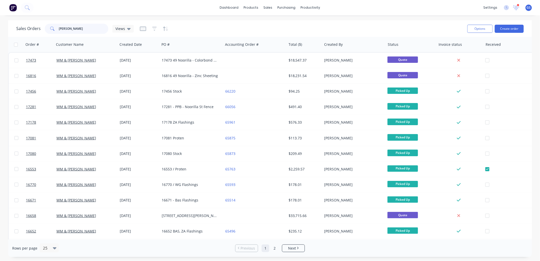
drag, startPoint x: 86, startPoint y: 29, endPoint x: 31, endPoint y: 27, distance: 55.5
click at [31, 27] on div "Sales Orders johnston Views" at bounding box center [74, 29] width 117 height 10
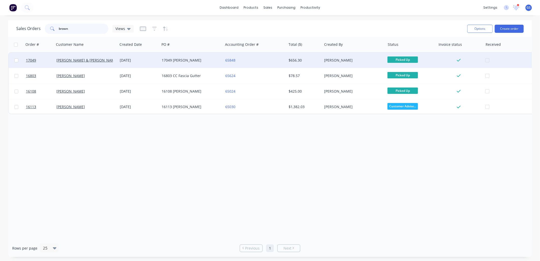
type input "brown"
click at [173, 55] on div "17049 Mick Brown" at bounding box center [191, 60] width 63 height 15
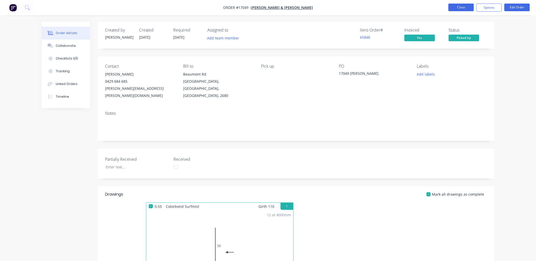
click at [457, 7] on button "Close" at bounding box center [460, 8] width 25 height 8
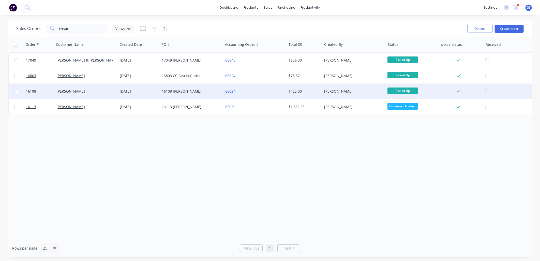
click at [181, 92] on div "16108 Larry Warr" at bounding box center [190, 91] width 56 height 5
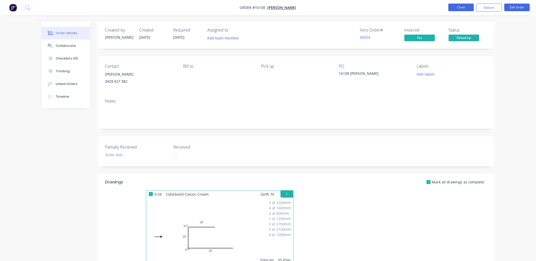
click at [464, 7] on button "Close" at bounding box center [460, 8] width 25 height 8
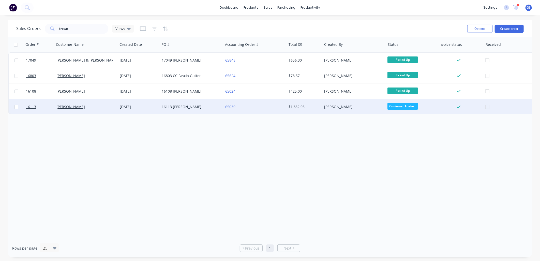
click at [180, 109] on div "16113 Matt Higgins" at bounding box center [190, 106] width 56 height 5
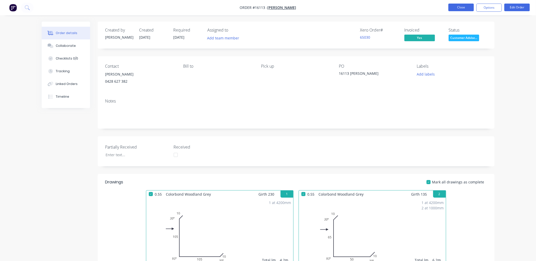
click at [456, 9] on button "Close" at bounding box center [460, 8] width 25 height 8
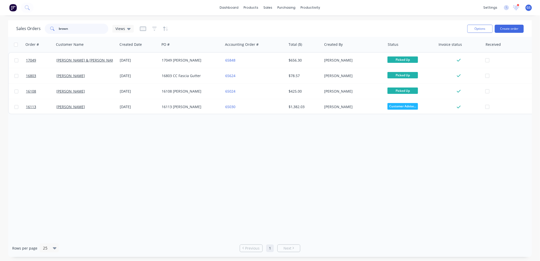
drag, startPoint x: 62, startPoint y: 22, endPoint x: 44, endPoint y: 29, distance: 19.3
click at [39, 27] on div "Sales Orders brown Views" at bounding box center [74, 29] width 117 height 10
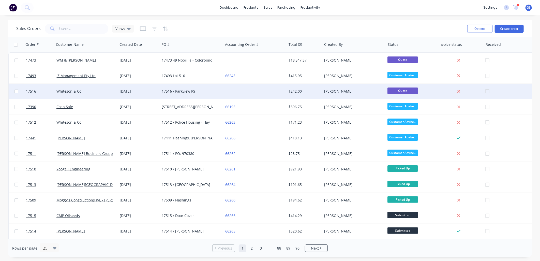
click at [185, 92] on div "17516 / Parkview PS" at bounding box center [190, 91] width 56 height 5
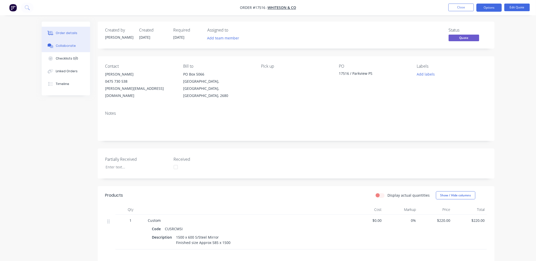
click at [67, 45] on div "Collaborate" at bounding box center [66, 45] width 20 height 5
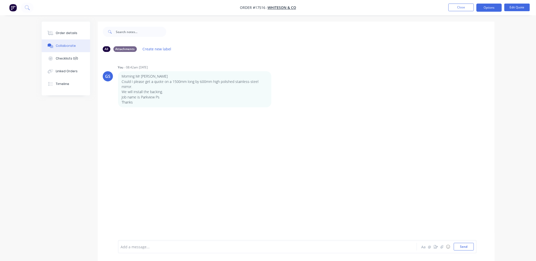
click at [148, 245] on div at bounding box center [253, 246] width 264 height 5
click at [463, 246] on button "Send" at bounding box center [464, 247] width 20 height 8
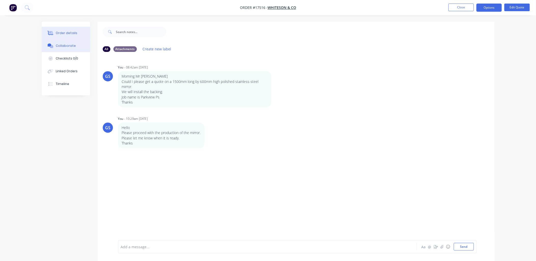
click at [66, 34] on div "Order details" at bounding box center [67, 33] width 22 height 5
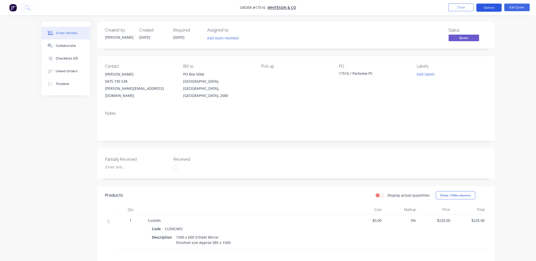
click at [487, 9] on button "Options" at bounding box center [488, 8] width 25 height 8
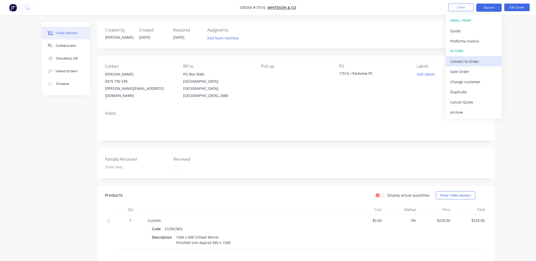
click at [475, 61] on div "Convert to Order" at bounding box center [473, 61] width 47 height 7
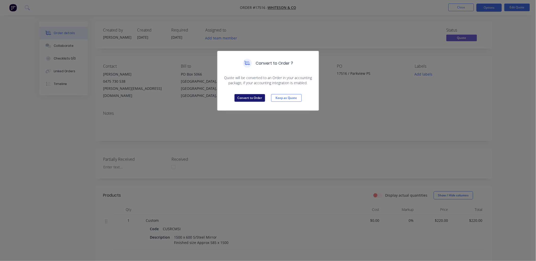
click at [251, 98] on button "Convert to Order" at bounding box center [249, 98] width 31 height 8
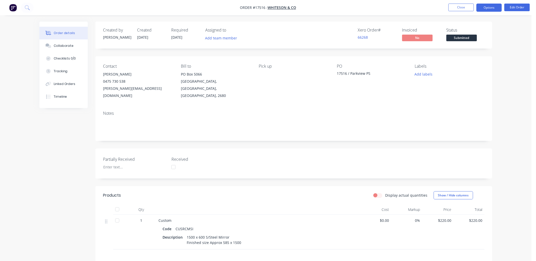
click at [487, 6] on button "Options" at bounding box center [488, 8] width 25 height 8
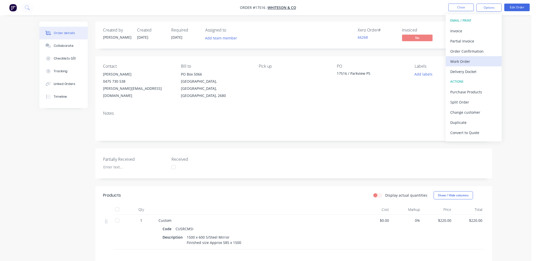
click at [457, 60] on div "Work Order" at bounding box center [473, 61] width 47 height 7
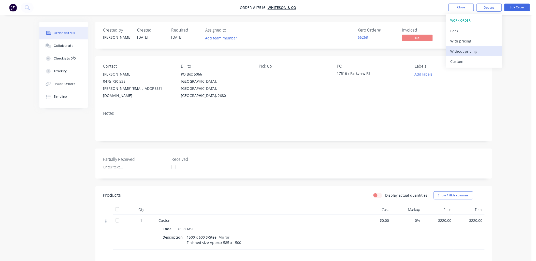
click at [460, 51] on div "Without pricing" at bounding box center [473, 51] width 47 height 7
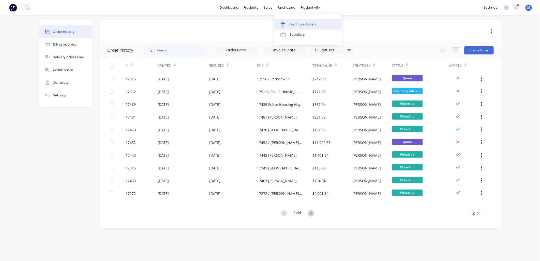
click at [290, 22] on div "Purchase Orders" at bounding box center [303, 24] width 27 height 5
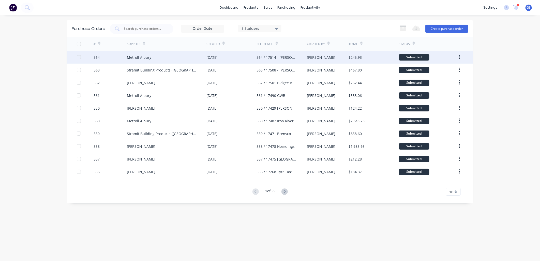
click at [153, 55] on div "Metroll Albury" at bounding box center [167, 57] width 80 height 13
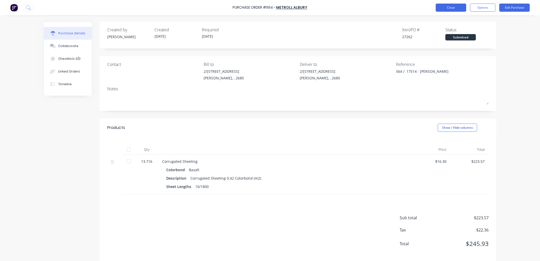
click at [455, 5] on button "Close" at bounding box center [451, 8] width 31 height 8
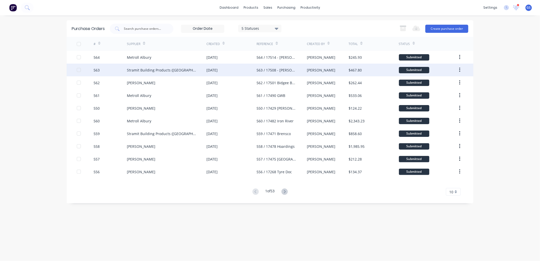
click at [173, 70] on div "Stramit Building Products ([GEOGRAPHIC_DATA])" at bounding box center [161, 69] width 69 height 5
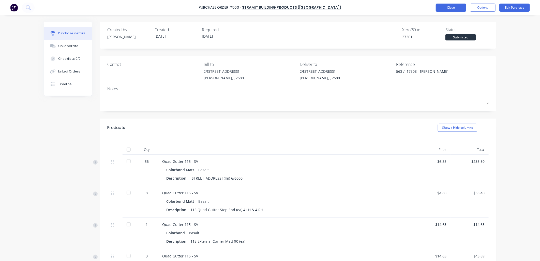
click at [450, 9] on button "Close" at bounding box center [451, 8] width 31 height 8
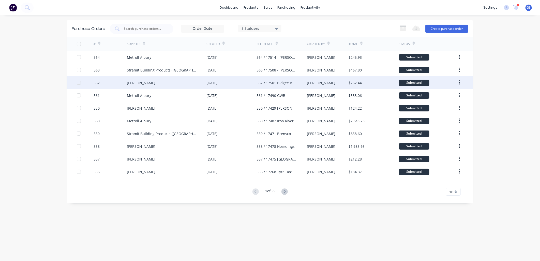
click at [166, 84] on div "Lysaght VIC" at bounding box center [167, 82] width 80 height 13
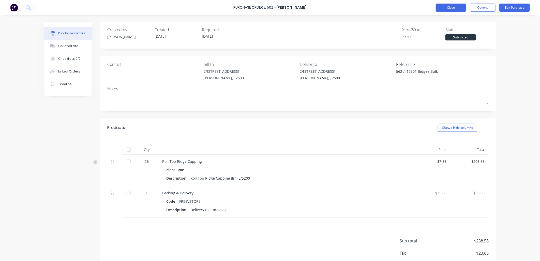
click at [448, 6] on button "Close" at bounding box center [451, 8] width 31 height 8
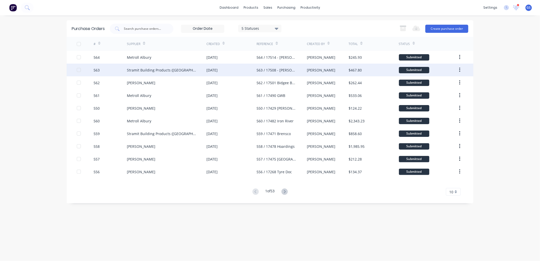
click at [166, 65] on div "Stramit Building Products ([GEOGRAPHIC_DATA])" at bounding box center [167, 70] width 80 height 13
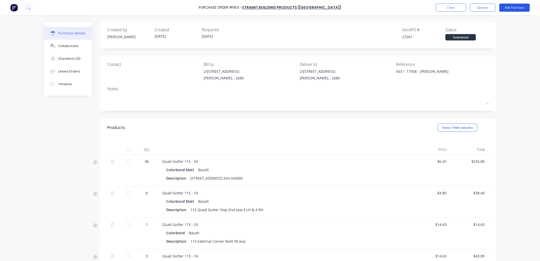
click at [515, 6] on button "Edit Purchase" at bounding box center [514, 8] width 31 height 8
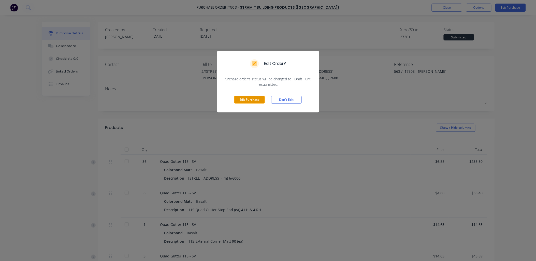
click at [255, 97] on button "Edit Purchase" at bounding box center [249, 100] width 31 height 8
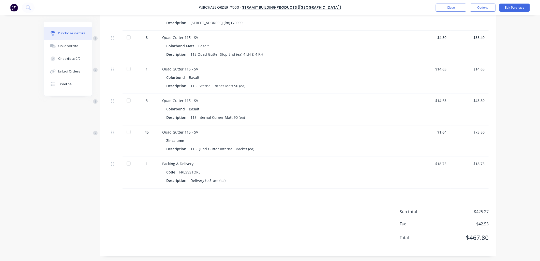
scroll to position [164, 0]
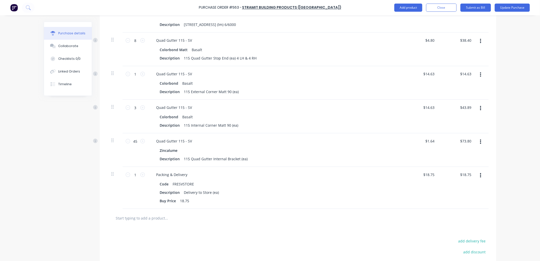
click at [157, 219] on input "text" at bounding box center [166, 218] width 102 height 10
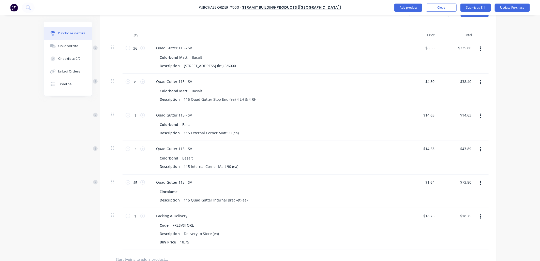
scroll to position [79, 0]
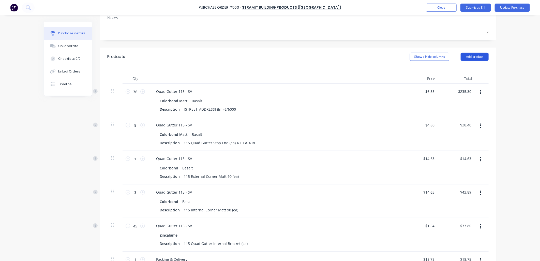
click at [476, 59] on button "Add product" at bounding box center [475, 57] width 28 height 8
click at [455, 70] on div "Product catalogue" at bounding box center [464, 69] width 39 height 7
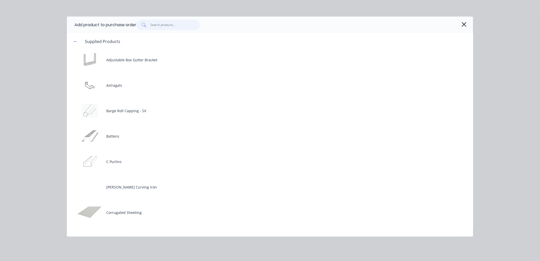
click at [162, 25] on input "text" at bounding box center [176, 25] width 50 height 10
type textarea "x"
type input "c"
type textarea "x"
type input "co"
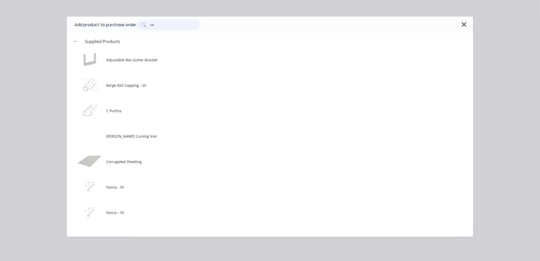
type textarea "x"
type input "cor"
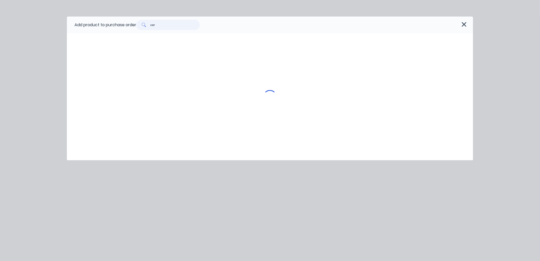
type textarea "x"
type input "corr"
type textarea "x"
type input "corru"
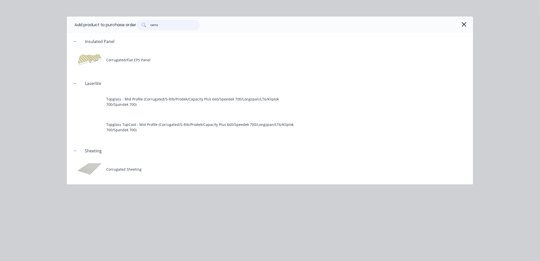
type textarea "x"
type input "corrug"
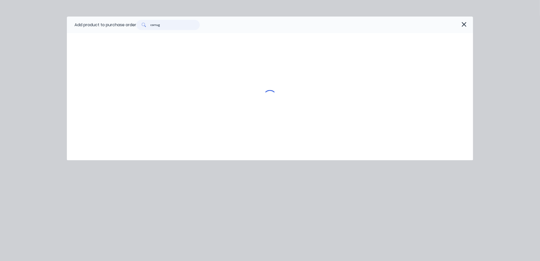
type textarea "x"
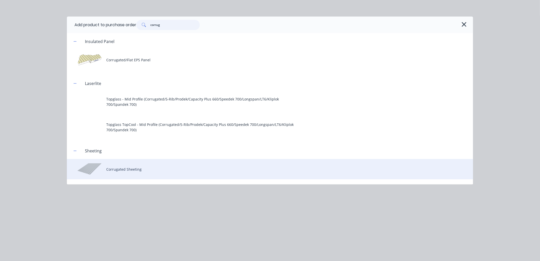
type input "corrug"
click at [123, 167] on div "Corrugated Sheeting" at bounding box center [270, 169] width 406 height 20
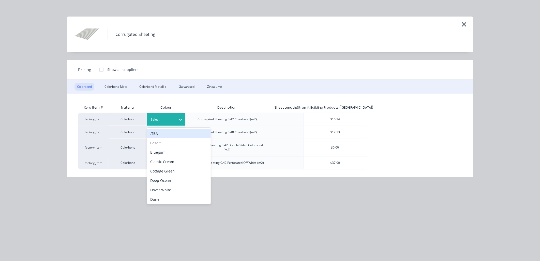
click at [178, 119] on icon at bounding box center [180, 119] width 5 height 5
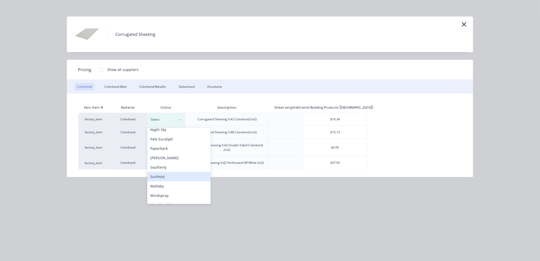
scroll to position [142, 0]
click at [169, 172] on div "Surfmist" at bounding box center [179, 170] width 64 height 9
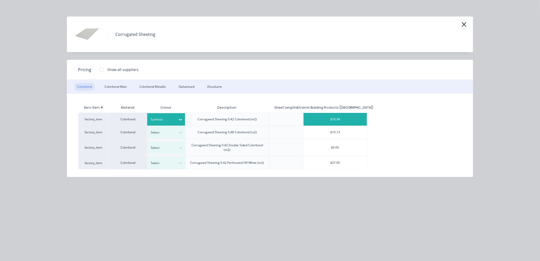
click at [337, 114] on div "$16.34" at bounding box center [336, 119] width 64 height 13
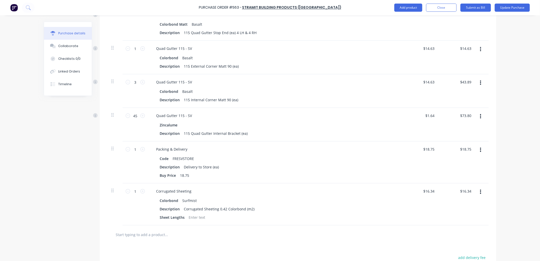
scroll to position [261, 0]
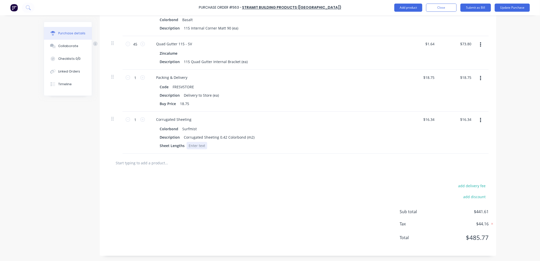
type textarea "x"
click at [196, 144] on div at bounding box center [197, 145] width 21 height 7
click at [135, 119] on input "1" at bounding box center [135, 120] width 10 height 8
type textarea "x"
type input "4"
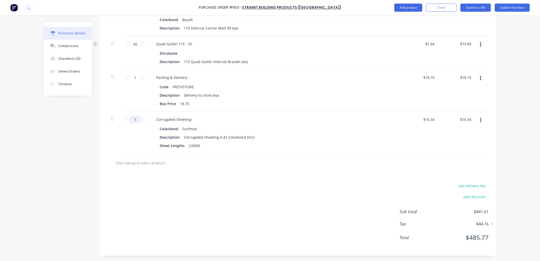
type input "$65.36"
type textarea "x"
type input "4."
type textarea "x"
type input "4.5"
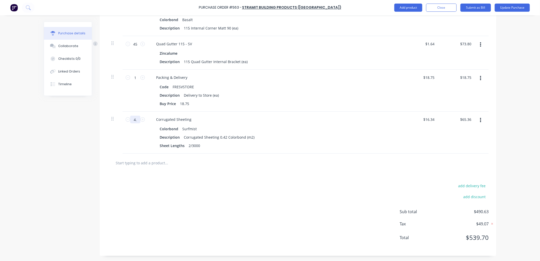
type input "$73.53"
type textarea "x"
type input "4.57"
type input "$74.67"
type textarea "x"
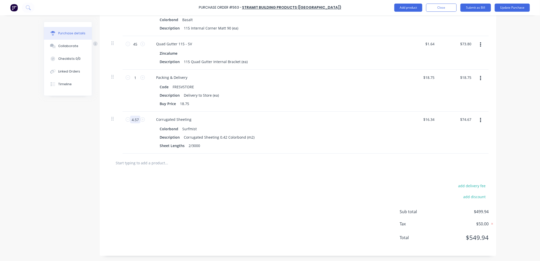
type input "4.572"
type input "$74.71"
type textarea "x"
type input "4.572"
click at [333, 134] on div "Description Corrugated Sheeting 0.42 Colorbond (m2)" at bounding box center [274, 137] width 233 height 7
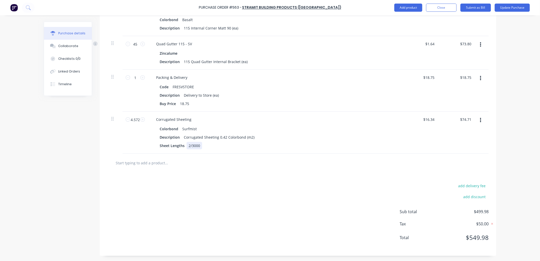
click at [261, 153] on div "Corrugated Sheeting Colorbond Surfmist Description Corrugated Sheeting 0.42 Col…" at bounding box center [275, 133] width 254 height 42
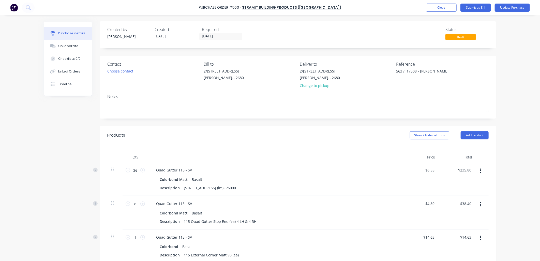
scroll to position [0, 0]
type textarea "x"
click at [430, 70] on textarea "563 / 17508 - [PERSON_NAME]" at bounding box center [428, 74] width 64 height 11
type textarea "563 / 17508 - Butler 563 / 17515 - Mick Brown"
type textarea "x"
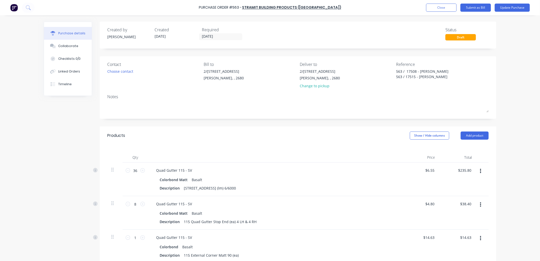
type textarea "563 / 17508 - Butler 563 / 17515 - Mick Brown"
click at [479, 70] on div "563 / 17508 - Butler 563 / 17515 - Mick Brown" at bounding box center [442, 75] width 93 height 13
click at [513, 6] on button "Update Purchase" at bounding box center [512, 8] width 35 height 8
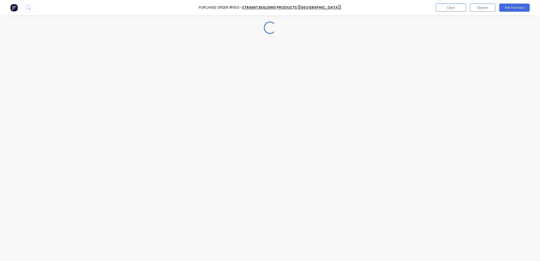
type textarea "x"
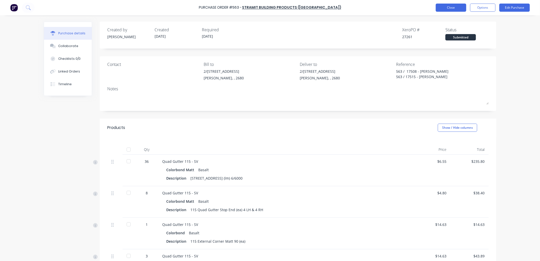
click at [453, 9] on button "Close" at bounding box center [451, 8] width 31 height 8
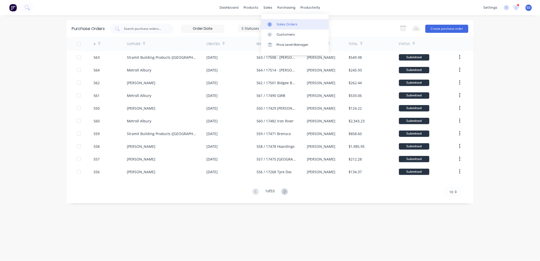
click at [282, 26] on div "Sales Orders" at bounding box center [287, 24] width 21 height 5
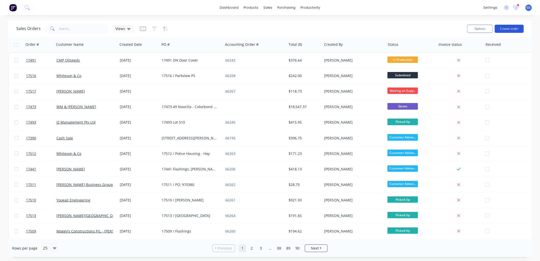
click at [512, 27] on button "Create order" at bounding box center [509, 29] width 29 height 8
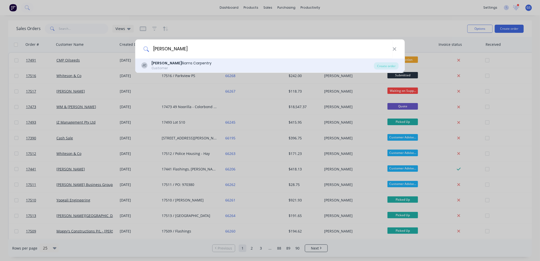
type input "james wi"
click at [182, 69] on div "Customer" at bounding box center [182, 68] width 60 height 5
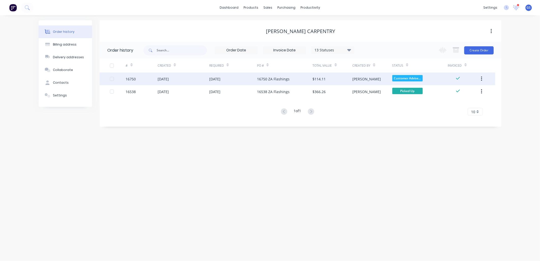
click at [248, 78] on div "28 Apr 2025" at bounding box center [233, 78] width 48 height 13
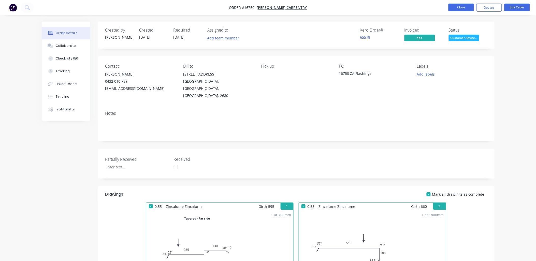
click at [463, 7] on button "Close" at bounding box center [460, 8] width 25 height 8
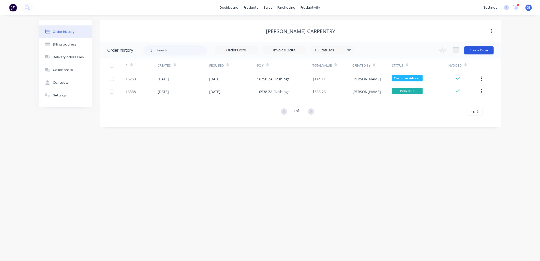
click at [478, 50] on button "Create Order" at bounding box center [478, 50] width 29 height 8
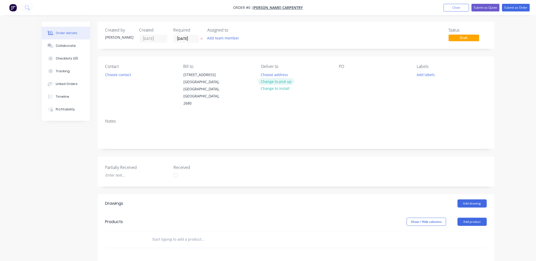
click at [280, 80] on button "Change to pick up" at bounding box center [276, 81] width 36 height 7
click at [345, 80] on div "PO" at bounding box center [374, 85] width 70 height 43
click at [343, 76] on div at bounding box center [343, 74] width 8 height 7
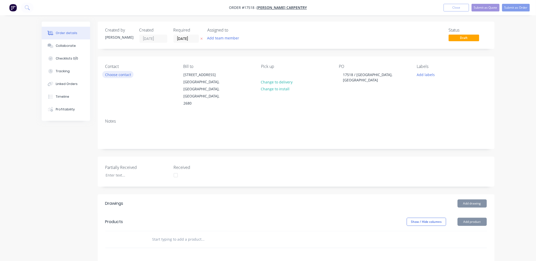
click at [128, 72] on button "Choose contact" at bounding box center [117, 74] width 31 height 7
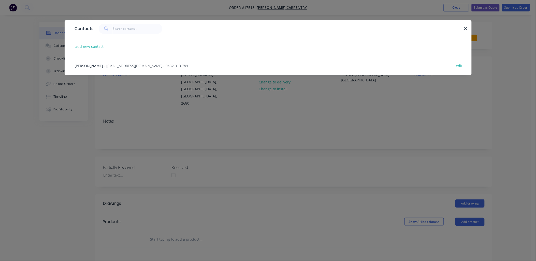
click at [145, 67] on span "- jamesidwilliams@hotmail.com - 0432 010 789" at bounding box center [146, 65] width 84 height 5
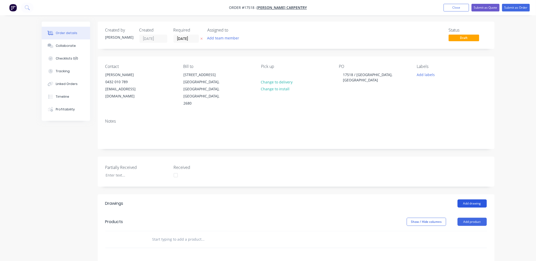
click at [479, 199] on button "Add drawing" at bounding box center [471, 203] width 29 height 8
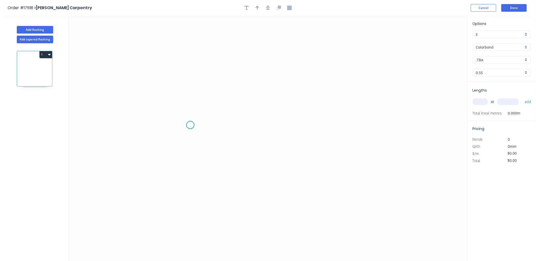
drag, startPoint x: 190, startPoint y: 125, endPoint x: 191, endPoint y: 121, distance: 4.2
click at [190, 125] on icon "0" at bounding box center [268, 138] width 399 height 245
click at [190, 104] on icon at bounding box center [190, 114] width 0 height 21
click at [308, 104] on icon "0 ?" at bounding box center [268, 138] width 399 height 245
click at [318, 109] on icon "0 ? ?" at bounding box center [268, 138] width 399 height 245
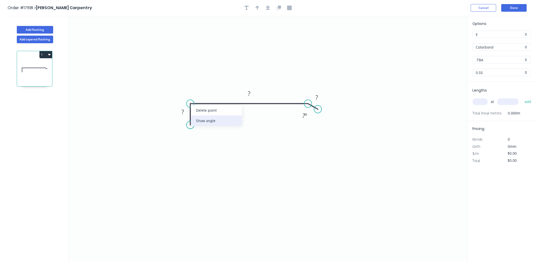
click at [209, 120] on div "Show angle" at bounding box center [216, 120] width 51 height 10
drag, startPoint x: 187, startPoint y: 114, endPoint x: 184, endPoint y: 112, distance: 3.3
click at [186, 114] on rect at bounding box center [183, 112] width 10 height 7
type input "$11.70"
drag, startPoint x: 260, startPoint y: 9, endPoint x: 265, endPoint y: 9, distance: 5.3
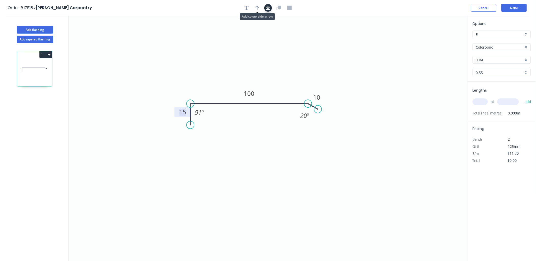
click at [260, 9] on button "button" at bounding box center [258, 8] width 8 height 8
drag, startPoint x: 442, startPoint y: 39, endPoint x: 286, endPoint y: 82, distance: 161.7
click at [286, 82] on icon at bounding box center [286, 76] width 5 height 16
click at [525, 58] on div ".TBA" at bounding box center [501, 60] width 58 height 8
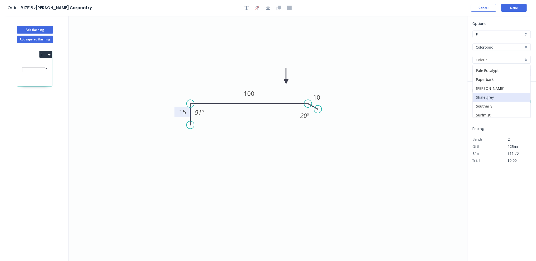
scroll to position [141, 0]
click at [496, 106] on div "Surfmist" at bounding box center [502, 106] width 58 height 9
type input "Surfmist"
click at [484, 101] on input "text" at bounding box center [479, 101] width 15 height 7
type input "4"
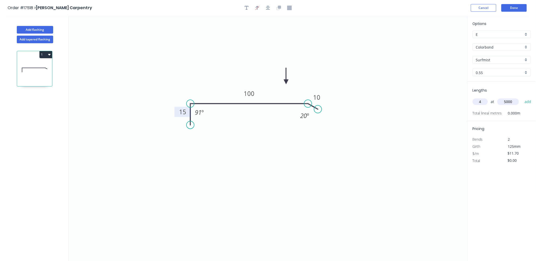
type input "5000"
click at [522, 97] on button "add" at bounding box center [528, 101] width 12 height 9
type input "$234.00"
type input "4"
type input "4000"
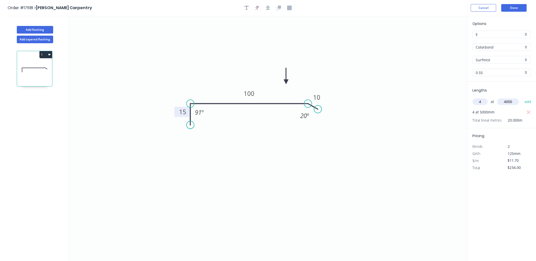
click at [522, 97] on button "add" at bounding box center [528, 101] width 12 height 9
type input "$421.20"
click at [37, 28] on button "Add flashing" at bounding box center [35, 30] width 36 height 8
type input "$0.00"
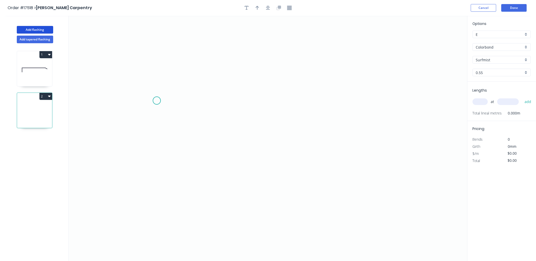
click at [158, 101] on icon "0" at bounding box center [268, 138] width 399 height 245
click at [291, 100] on icon "0" at bounding box center [268, 138] width 399 height 245
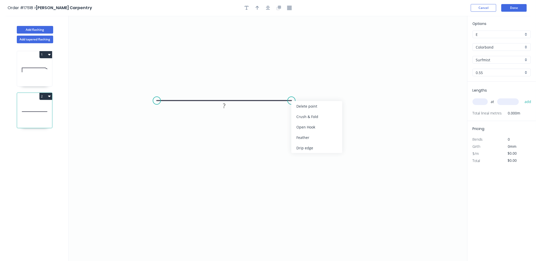
click at [309, 116] on div "Crush & Fold" at bounding box center [316, 116] width 51 height 10
drag, startPoint x: 302, startPoint y: 118, endPoint x: 295, endPoint y: 117, distance: 6.4
click at [302, 118] on div "Flip bend" at bounding box center [315, 118] width 51 height 10
drag, startPoint x: 176, startPoint y: 119, endPoint x: 178, endPoint y: 114, distance: 5.2
click at [176, 119] on div "Crush & Fold" at bounding box center [183, 118] width 51 height 10
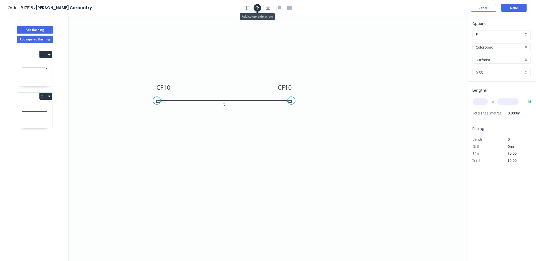
click at [255, 6] on button "button" at bounding box center [258, 8] width 8 height 8
drag, startPoint x: 441, startPoint y: 39, endPoint x: 263, endPoint y: 84, distance: 184.5
click at [263, 85] on icon at bounding box center [263, 79] width 5 height 16
click at [223, 108] on tspan "?" at bounding box center [224, 105] width 3 height 8
click at [479, 102] on input "text" at bounding box center [479, 101] width 15 height 7
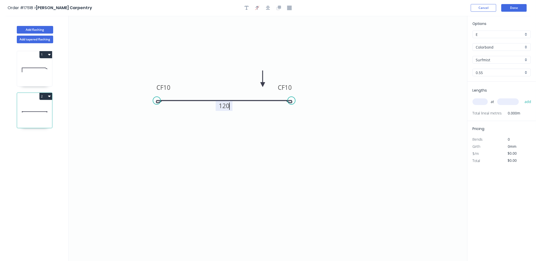
type input "$15.70"
type input "20"
type input "140"
click at [513, 102] on input "140" at bounding box center [508, 101] width 22 height 7
click at [522, 97] on button "add" at bounding box center [528, 101] width 12 height 9
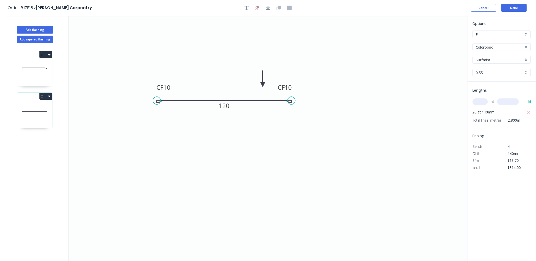
click at [50, 97] on icon "button" at bounding box center [49, 97] width 3 height 2
click at [29, 108] on div "Duplicate" at bounding box center [27, 108] width 39 height 7
type input "$0.00"
click at [226, 106] on tspan "120" at bounding box center [224, 105] width 11 height 8
click at [225, 106] on tspan "120" at bounding box center [224, 105] width 11 height 8
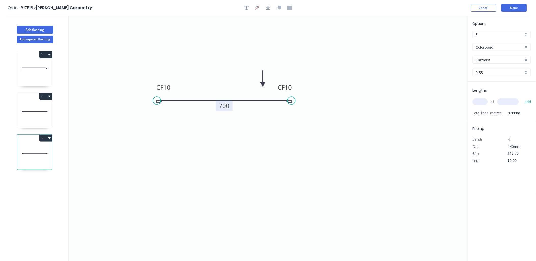
click at [482, 102] on input "text" at bounding box center [479, 101] width 15 height 7
type input "$40.05"
type input "3"
type input "720"
click at [522, 97] on button "add" at bounding box center [528, 101] width 12 height 9
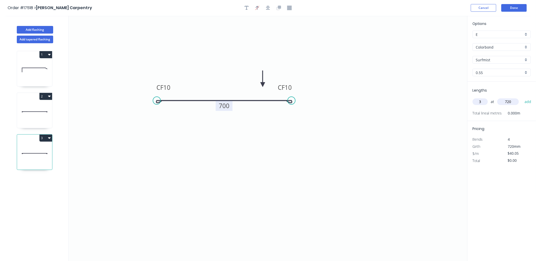
type input "$120.15"
click at [516, 7] on button "Done" at bounding box center [513, 8] width 25 height 8
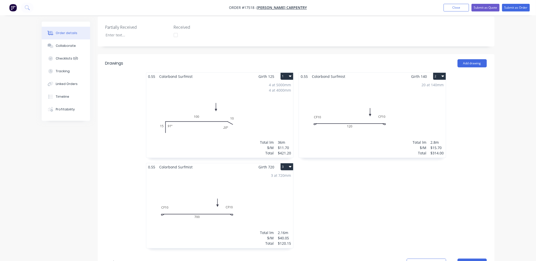
scroll to position [141, 0]
click at [369, 84] on div "20 at 140mm Total lm $/M Total 2.8m $15.70 $314.00" at bounding box center [372, 118] width 147 height 78
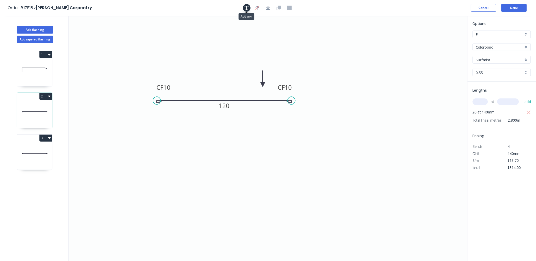
click at [247, 8] on icon "button" at bounding box center [247, 8] width 4 height 5
click at [106, 32] on textarea at bounding box center [101, 35] width 41 height 19
drag, startPoint x: 114, startPoint y: 34, endPoint x: 79, endPoint y: 26, distance: 35.9
click at [79, 26] on g "See diagram" at bounding box center [102, 33] width 48 height 31
type textarea "See diagram"
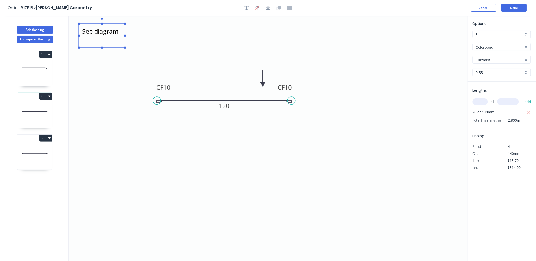
click at [39, 156] on icon at bounding box center [34, 153] width 35 height 33
click at [32, 159] on icon at bounding box center [34, 153] width 35 height 33
type input "$40.05"
type input "$120.15"
drag, startPoint x: 246, startPoint y: 9, endPoint x: 222, endPoint y: 14, distance: 24.7
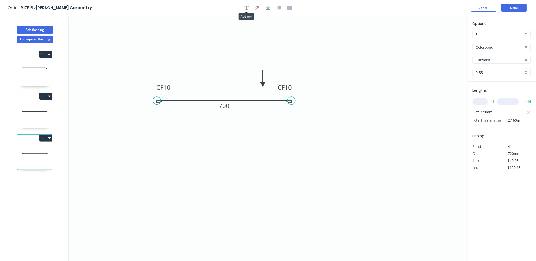
click at [246, 9] on icon "button" at bounding box center [247, 8] width 4 height 4
click at [110, 34] on textarea at bounding box center [101, 35] width 41 height 19
paste textarea "See diagram"
click at [172, 42] on icon "See diagram CF 10 CF 10 700" at bounding box center [268, 138] width 399 height 245
type textarea "See diagram"
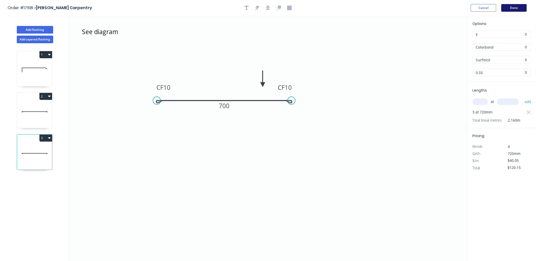
click at [510, 8] on button "Done" at bounding box center [513, 8] width 25 height 8
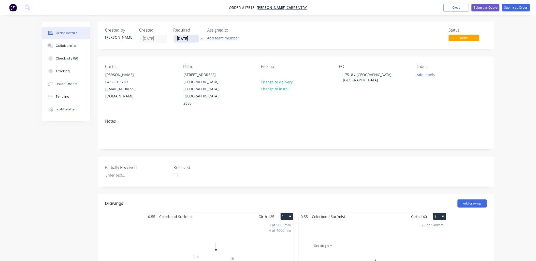
click at [193, 38] on input "[DATE]" at bounding box center [186, 39] width 25 height 8
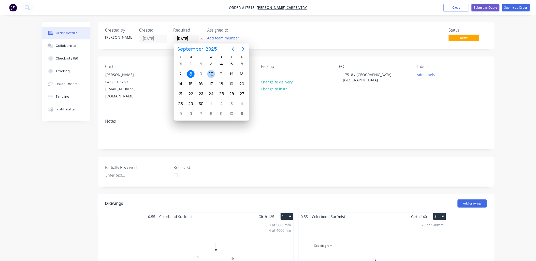
click at [211, 71] on div "10" at bounding box center [211, 74] width 8 height 8
type input "10/09/25"
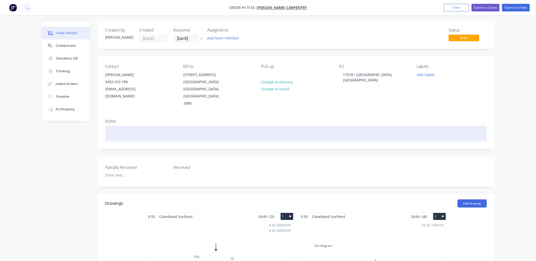
click at [125, 126] on div at bounding box center [295, 134] width 381 height 16
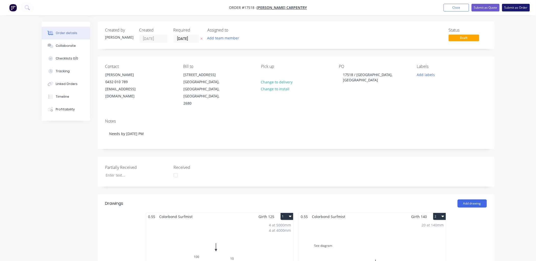
click at [516, 8] on button "Submit as Order" at bounding box center [516, 8] width 28 height 8
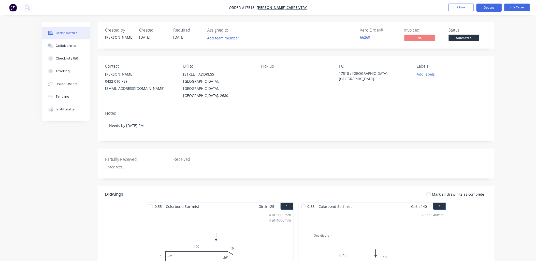
click at [482, 7] on button "Options" at bounding box center [488, 8] width 25 height 8
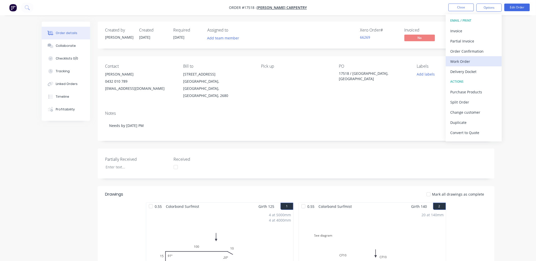
click at [468, 63] on div "Work Order" at bounding box center [473, 61] width 47 height 7
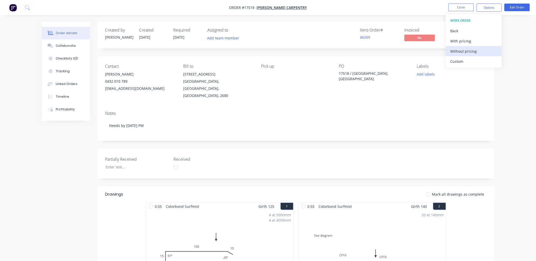
click at [468, 52] on div "Without pricing" at bounding box center [473, 51] width 47 height 7
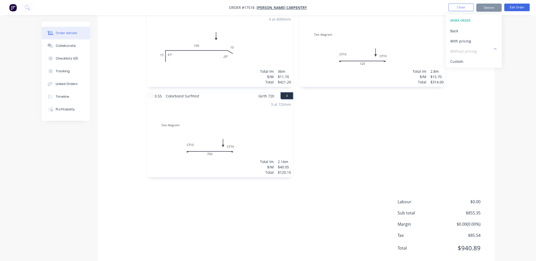
scroll to position [206, 0]
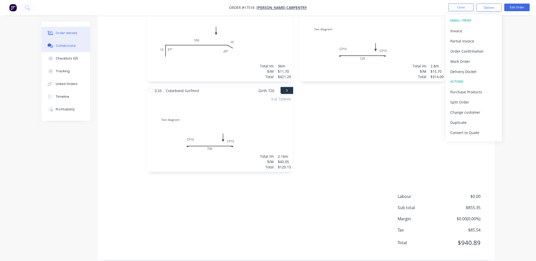
click at [71, 45] on div "Collaborate" at bounding box center [66, 45] width 20 height 5
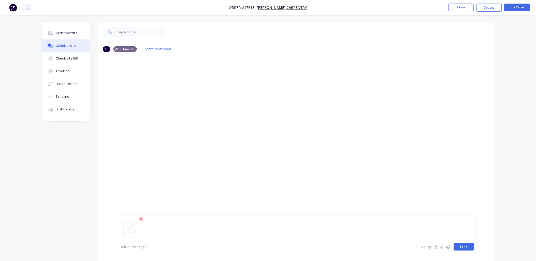
click at [465, 246] on button "Send" at bounding box center [464, 247] width 20 height 8
click at [70, 32] on div "Order details" at bounding box center [67, 33] width 22 height 5
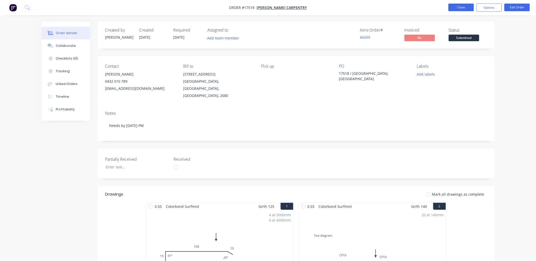
click at [460, 6] on button "Close" at bounding box center [460, 8] width 25 height 8
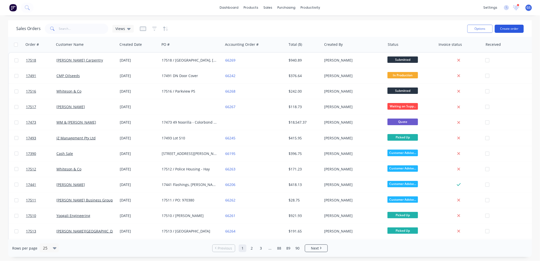
click at [512, 26] on button "Create order" at bounding box center [509, 29] width 29 height 8
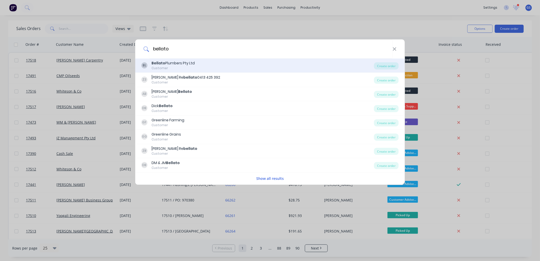
type input "bellato"
click at [181, 65] on div "Bellato Plumbers Pty Ltd" at bounding box center [173, 63] width 43 height 5
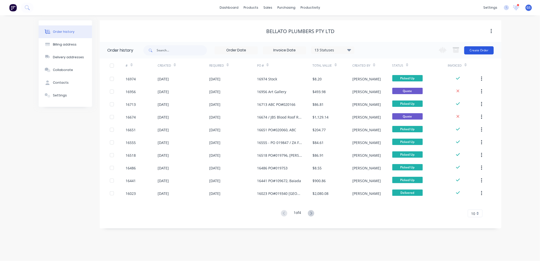
click at [476, 50] on button "Create Order" at bounding box center [478, 50] width 29 height 8
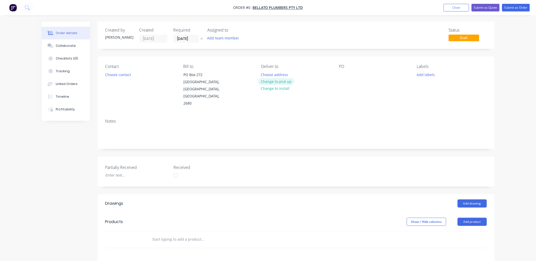
click at [282, 81] on button "Change to pick up" at bounding box center [276, 81] width 36 height 7
click at [343, 73] on div at bounding box center [343, 74] width 8 height 7
click at [360, 74] on div "17519 / Po 021424 - H&P" at bounding box center [363, 74] width 49 height 7
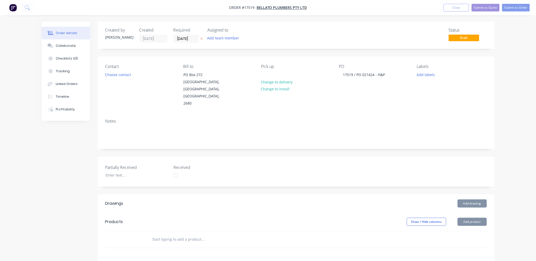
click at [178, 234] on input "text" at bounding box center [203, 239] width 102 height 10
click at [125, 75] on button "Choose contact" at bounding box center [117, 74] width 31 height 7
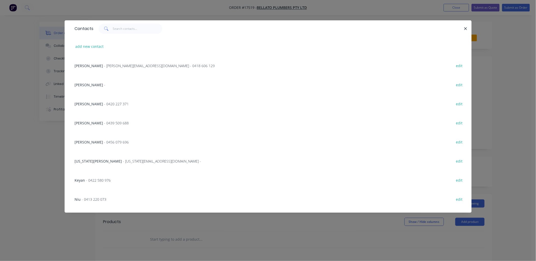
click at [71, 65] on div "Adam Bellato - adam@bellatoplumbers.com.au - 0418 606 129 edit" at bounding box center [268, 65] width 407 height 19
click at [92, 65] on span "Adam Bellato" at bounding box center [89, 65] width 28 height 5
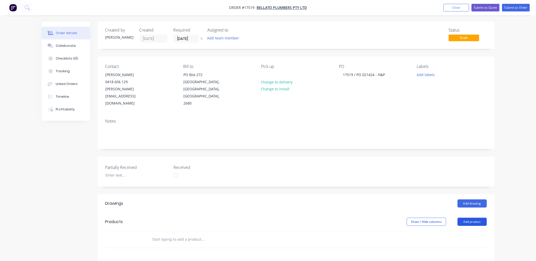
click at [475, 218] on button "Add product" at bounding box center [471, 222] width 29 height 8
click at [461, 231] on div "Product catalogue" at bounding box center [462, 234] width 39 height 7
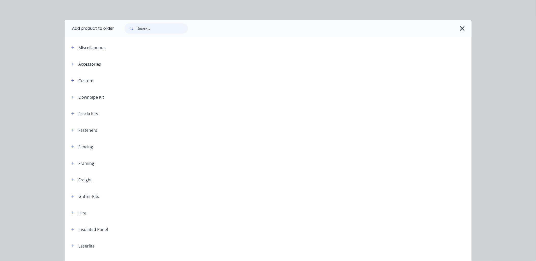
click at [147, 28] on input "text" at bounding box center [163, 28] width 50 height 10
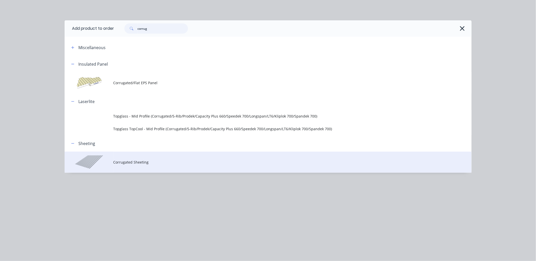
type input "corrug"
click at [145, 159] on span "Corrugated Sheeting" at bounding box center [256, 161] width 286 height 5
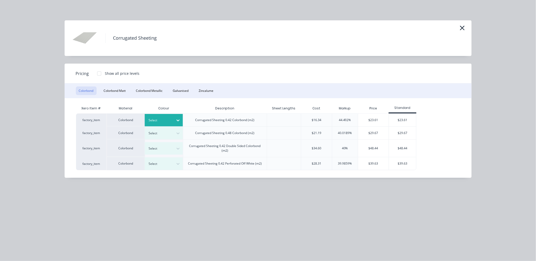
click at [178, 119] on icon at bounding box center [177, 120] width 5 height 5
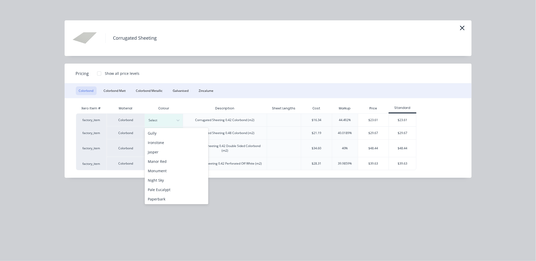
scroll to position [142, 0]
click at [162, 174] on div "Surfmist" at bounding box center [177, 170] width 64 height 9
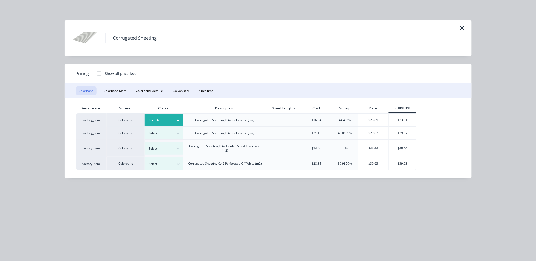
click at [98, 73] on div at bounding box center [99, 73] width 10 height 10
click at [459, 115] on div "$20.07" at bounding box center [457, 120] width 27 height 13
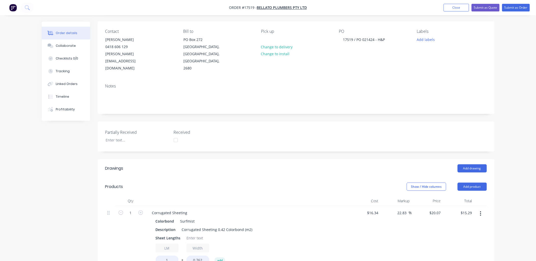
scroll to position [85, 0]
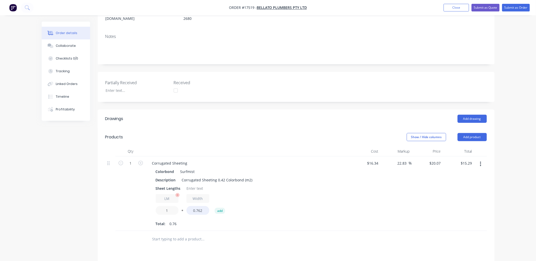
click at [171, 206] on input "1" at bounding box center [167, 210] width 23 height 9
type input "7"
type input "$107.05"
click at [202, 185] on div at bounding box center [195, 188] width 21 height 7
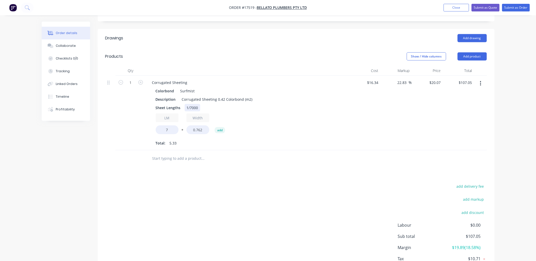
scroll to position [169, 0]
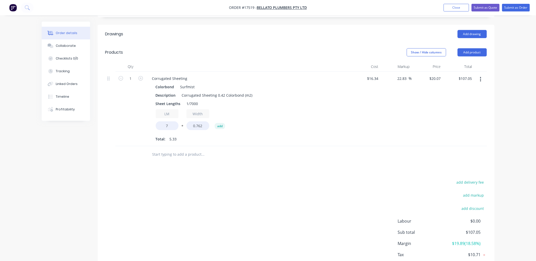
click at [332, 162] on div "Drawings Add drawing Products Show / Hide columns Add product Qty Cost Markup P…" at bounding box center [296, 155] width 397 height 260
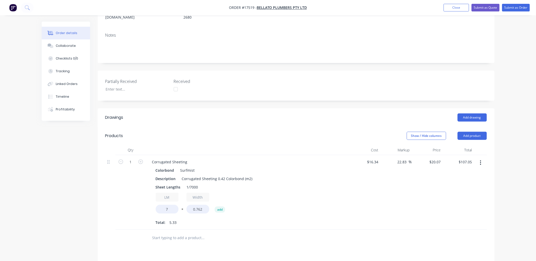
scroll to position [73, 0]
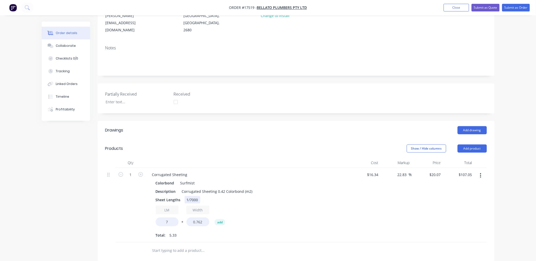
click at [199, 196] on div "1/7000" at bounding box center [193, 199] width 16 height 7
click at [403, 171] on input "22.83" at bounding box center [403, 174] width 12 height 7
click at [404, 171] on input "22.83" at bounding box center [403, 174] width 12 height 7
type input "10"
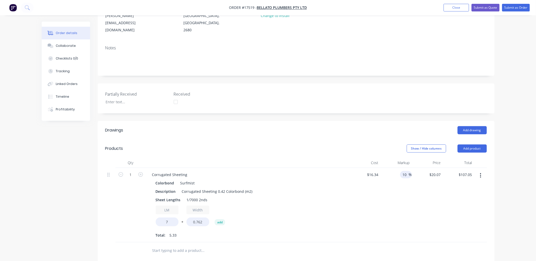
type input "17.974"
type input "$95.87"
type input "$17.974"
click at [513, 154] on div "Order details Collaborate Checklists 0/0 Tracking Linked Orders Timeline Profit…" at bounding box center [268, 158] width 536 height 462
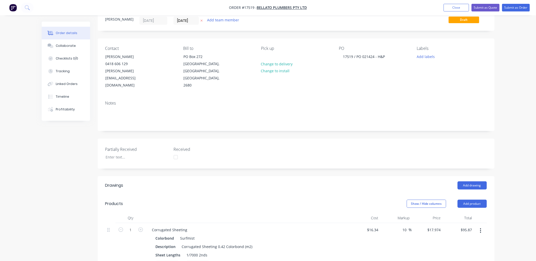
scroll to position [17, 0]
click at [512, 7] on button "Submit as Order" at bounding box center [516, 8] width 28 height 8
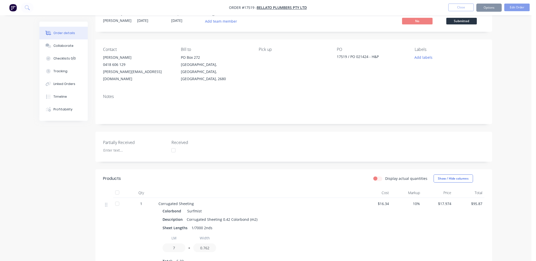
scroll to position [0, 0]
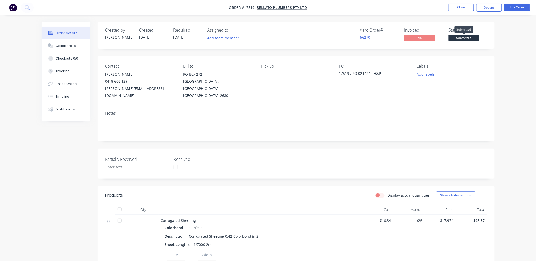
click at [467, 37] on span "Submitted" at bounding box center [464, 38] width 31 height 6
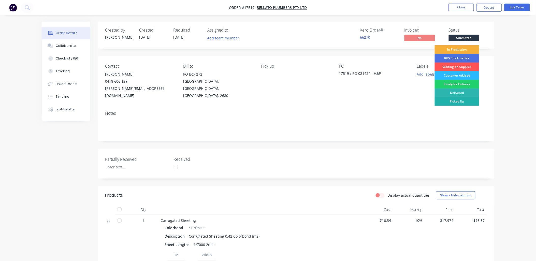
click at [458, 100] on div "Picked Up" at bounding box center [457, 101] width 45 height 9
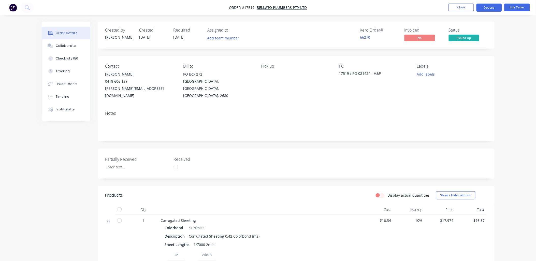
click at [493, 6] on button "Options" at bounding box center [488, 8] width 25 height 8
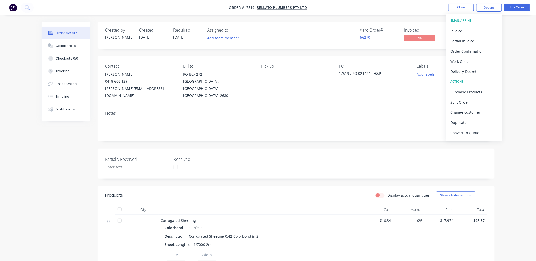
click at [511, 39] on div "Order details Collaborate Checklists 0/0 Tracking Linked Orders Timeline Profit…" at bounding box center [268, 188] width 536 height 376
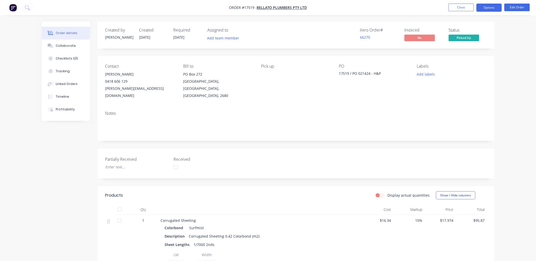
click at [492, 6] on button "Options" at bounding box center [488, 8] width 25 height 8
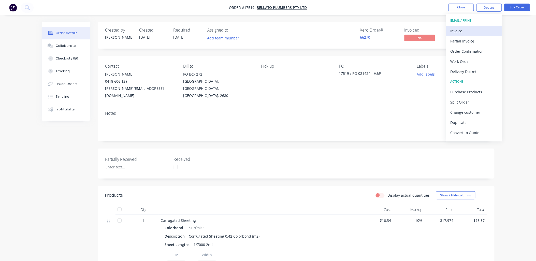
click at [459, 31] on div "Invoice" at bounding box center [473, 30] width 47 height 7
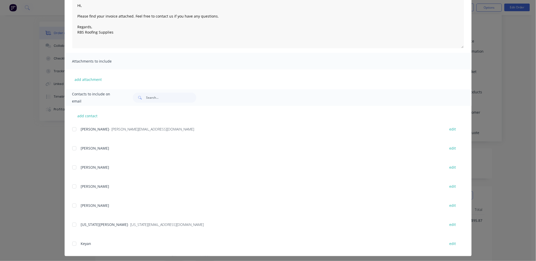
scroll to position [63, 0]
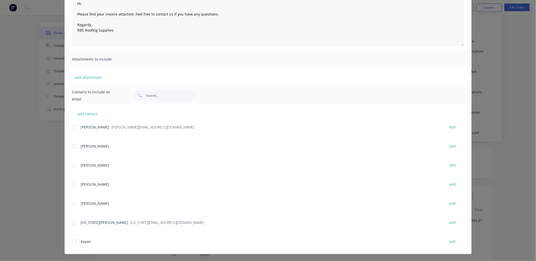
drag, startPoint x: 71, startPoint y: 126, endPoint x: 75, endPoint y: 126, distance: 3.6
click at [72, 126] on div at bounding box center [74, 127] width 10 height 10
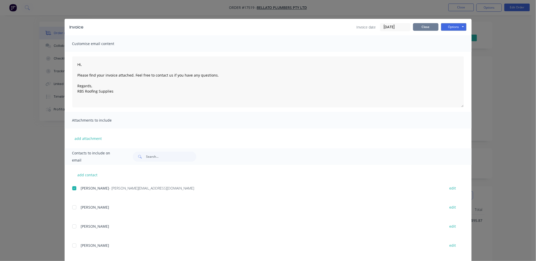
scroll to position [0, 0]
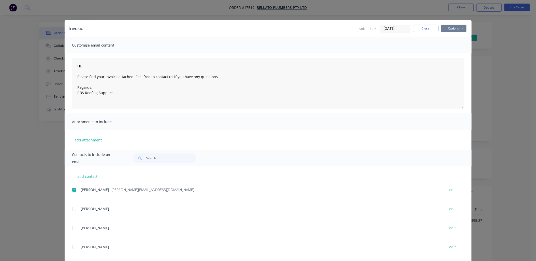
click at [462, 27] on button "Options" at bounding box center [453, 29] width 25 height 8
click at [450, 54] on button "Email" at bounding box center [457, 54] width 33 height 8
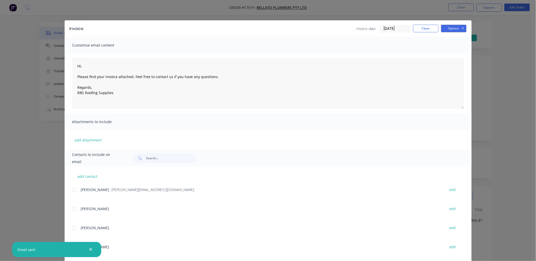
click at [91, 247] on button "button" at bounding box center [90, 249] width 6 height 6
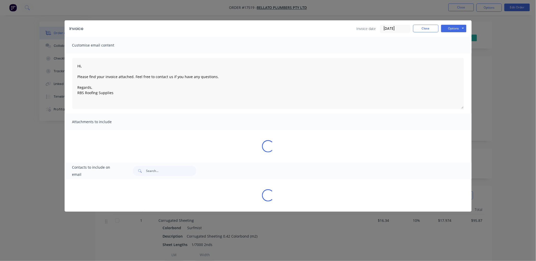
type textarea "Hi, Please find your invoice attached. Feel free to contact us if you have any …"
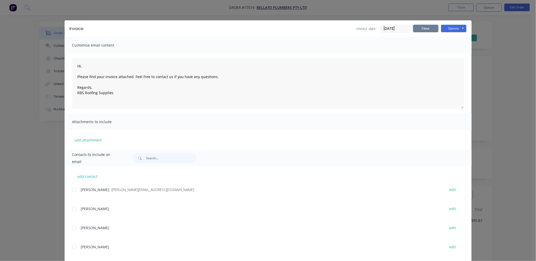
click at [422, 29] on button "Close" at bounding box center [425, 29] width 25 height 8
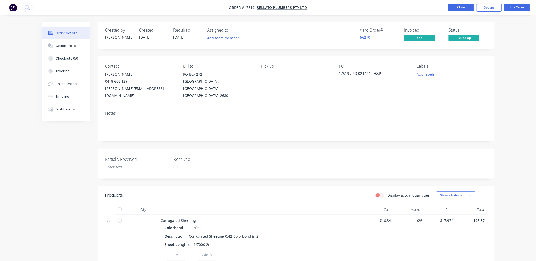
click at [453, 4] on button "Close" at bounding box center [460, 8] width 25 height 8
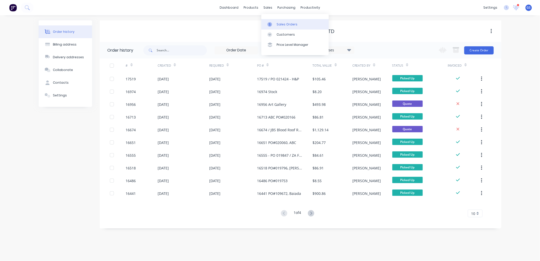
click at [285, 24] on div "Sales Orders" at bounding box center [287, 24] width 21 height 5
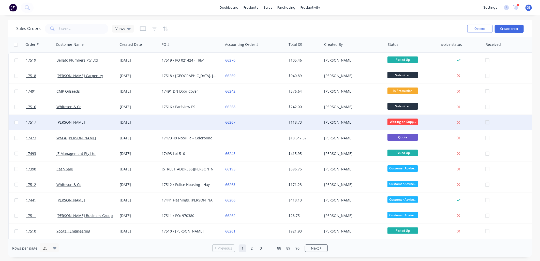
click at [186, 124] on div at bounding box center [191, 122] width 63 height 15
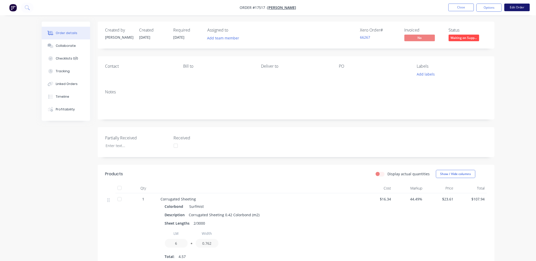
click at [512, 5] on button "Edit Order" at bounding box center [516, 8] width 25 height 8
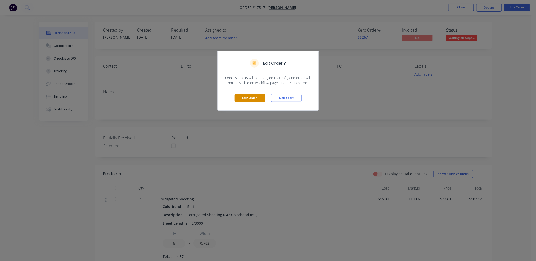
click at [252, 98] on button "Edit Order" at bounding box center [249, 98] width 31 height 8
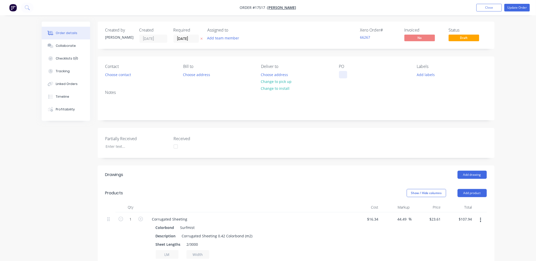
click at [344, 76] on div at bounding box center [343, 74] width 8 height 7
click at [519, 7] on button "Update Order" at bounding box center [516, 8] width 25 height 8
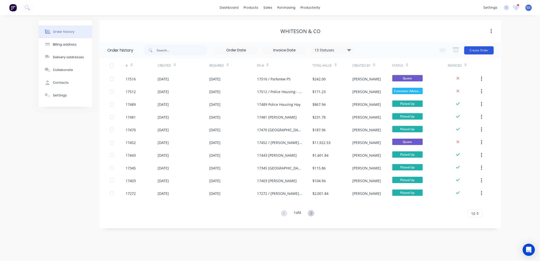
click at [471, 48] on button "Create Order" at bounding box center [478, 50] width 29 height 8
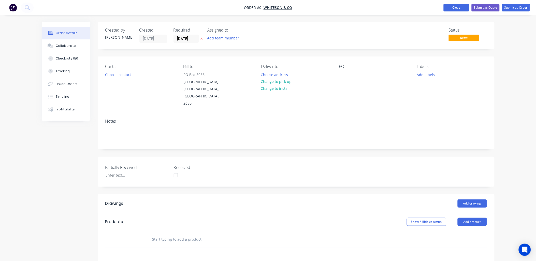
click at [458, 8] on button "Close" at bounding box center [456, 8] width 25 height 8
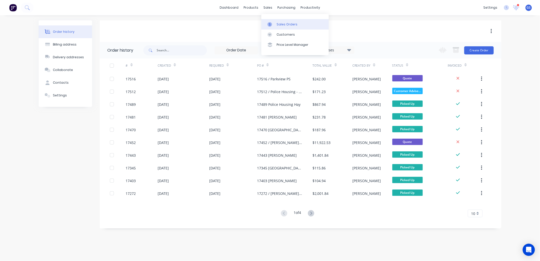
click at [283, 23] on div "Sales Orders" at bounding box center [287, 24] width 21 height 5
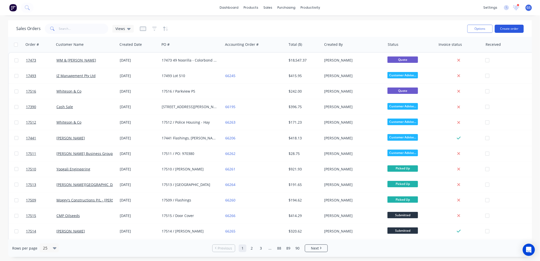
click at [506, 28] on button "Create order" at bounding box center [509, 29] width 29 height 8
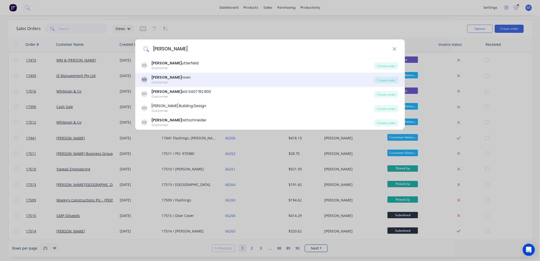
type input "mick b"
click at [179, 81] on div "MB Mick B rown Customer" at bounding box center [257, 80] width 233 height 10
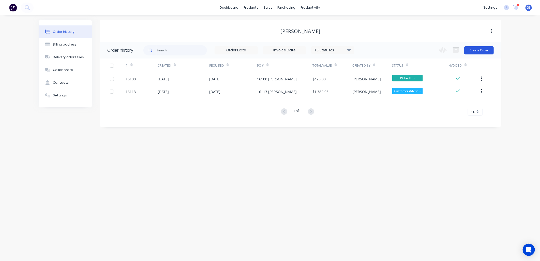
click at [483, 50] on button "Create Order" at bounding box center [478, 50] width 29 height 8
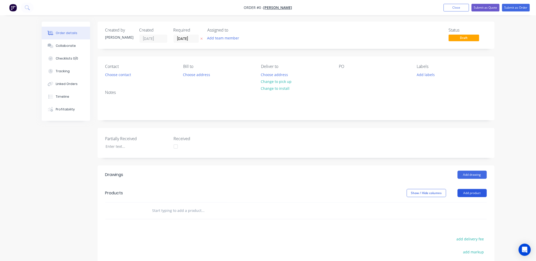
click at [477, 194] on button "Add product" at bounding box center [471, 193] width 29 height 8
click at [465, 206] on div "Product catalogue" at bounding box center [462, 205] width 39 height 7
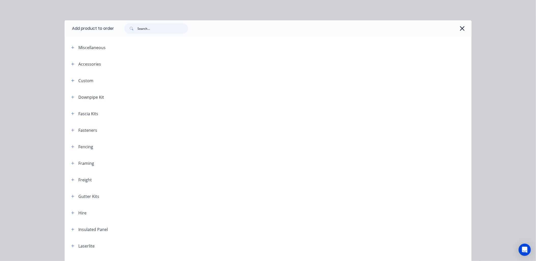
click at [150, 29] on input "text" at bounding box center [163, 28] width 50 height 10
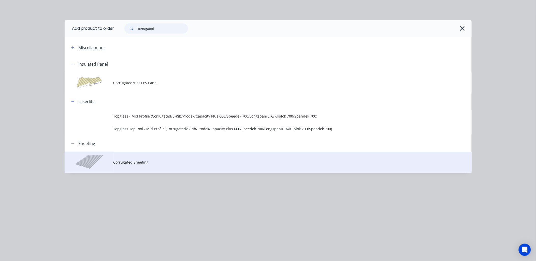
type input "corrugated"
click at [156, 162] on span "Corrugated Sheeting" at bounding box center [256, 161] width 286 height 5
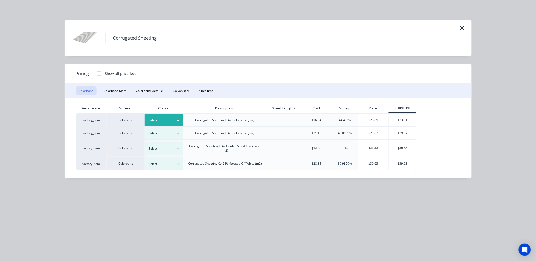
click at [181, 120] on div at bounding box center [177, 120] width 9 height 8
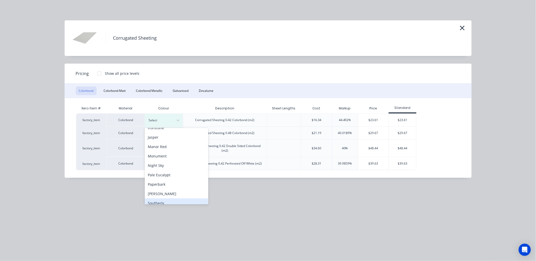
scroll to position [142, 0]
click at [161, 170] on div "Surfmist" at bounding box center [177, 170] width 64 height 9
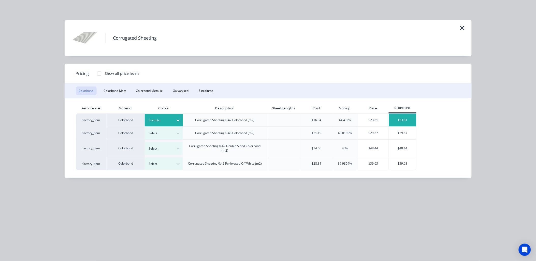
click at [408, 117] on div "$23.61" at bounding box center [402, 120] width 27 height 13
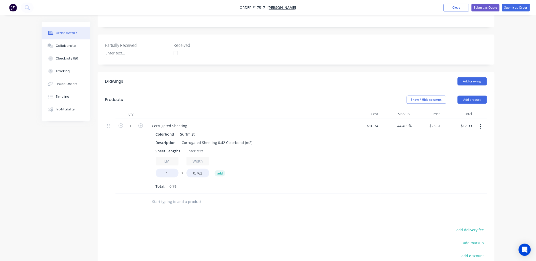
scroll to position [113, 0]
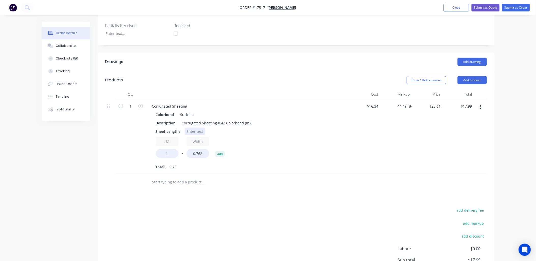
drag, startPoint x: 195, startPoint y: 129, endPoint x: 194, endPoint y: 134, distance: 5.1
click at [195, 129] on div at bounding box center [195, 131] width 21 height 7
type input "6"
type input "$107.94"
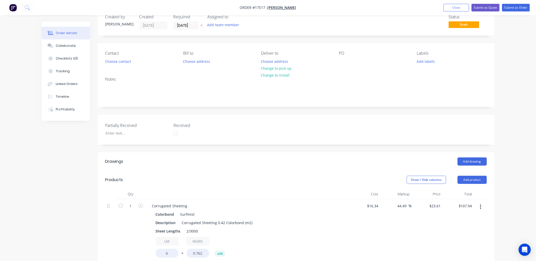
scroll to position [0, 0]
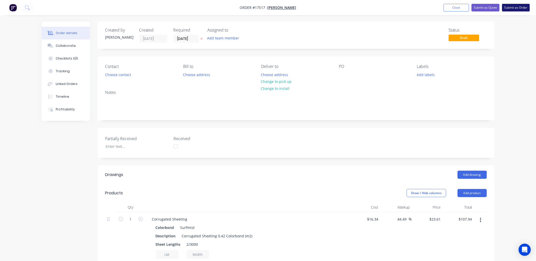
click at [515, 8] on button "Submit as Order" at bounding box center [516, 8] width 28 height 8
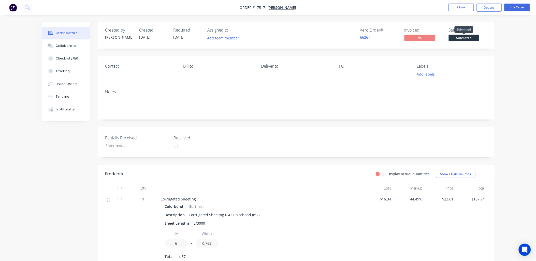
click at [463, 39] on span "Submitted" at bounding box center [464, 38] width 31 height 6
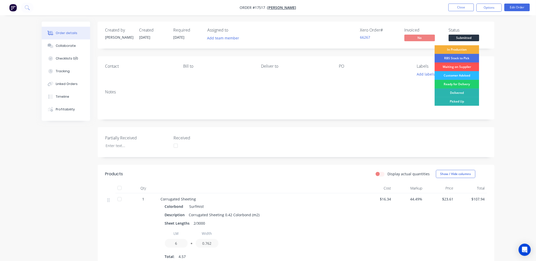
click at [463, 65] on div "Waiting on Supplier" at bounding box center [457, 67] width 45 height 9
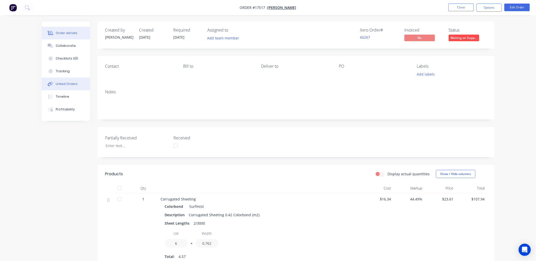
click at [64, 84] on div "Linked Orders" at bounding box center [67, 84] width 22 height 5
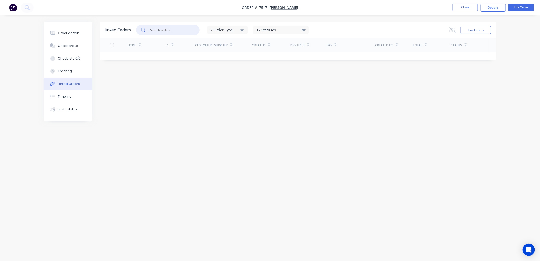
click at [169, 28] on input "text" at bounding box center [171, 29] width 42 height 5
type input "5"
click at [478, 28] on button "Link Orders" at bounding box center [476, 30] width 31 height 8
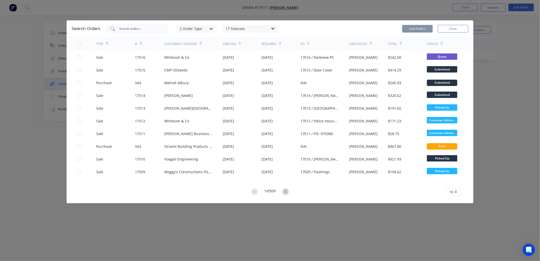
click at [143, 29] on input "text" at bounding box center [140, 28] width 42 height 5
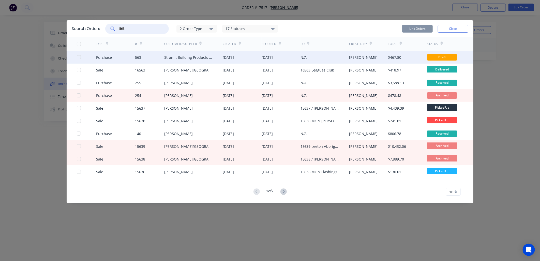
type input "563"
click at [195, 57] on div "Stramit Building Products ([GEOGRAPHIC_DATA])" at bounding box center [188, 57] width 48 height 5
click at [78, 56] on div at bounding box center [79, 57] width 10 height 10
click at [421, 31] on button "Link Orders" at bounding box center [417, 29] width 31 height 8
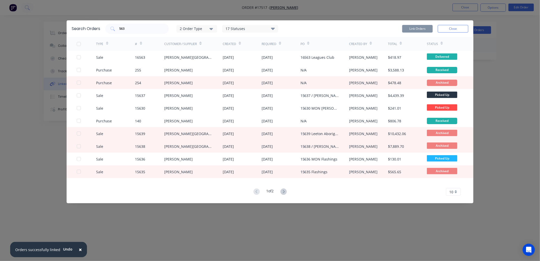
click at [462, 27] on button "Close" at bounding box center [453, 29] width 31 height 8
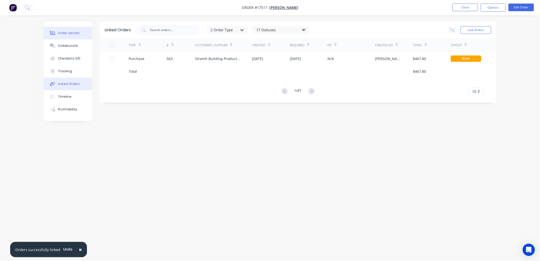
click at [80, 30] on button "Order details" at bounding box center [68, 33] width 48 height 13
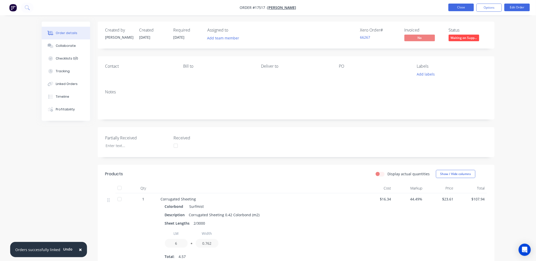
click at [462, 6] on button "Close" at bounding box center [460, 8] width 25 height 8
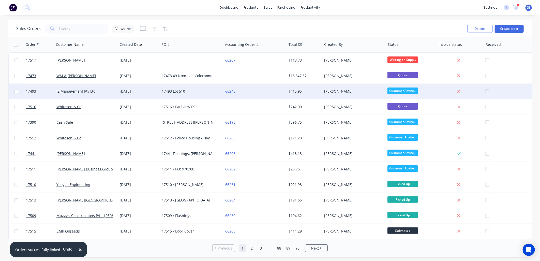
click at [181, 93] on div "17493 Lot 510" at bounding box center [190, 91] width 56 height 5
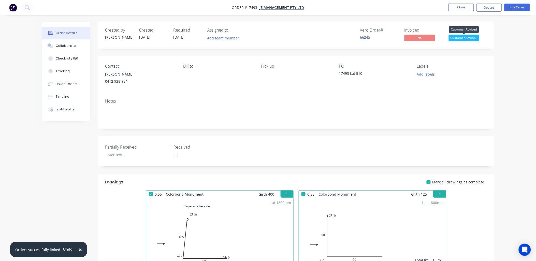
click at [466, 36] on span "Customer Advise..." at bounding box center [464, 38] width 31 height 6
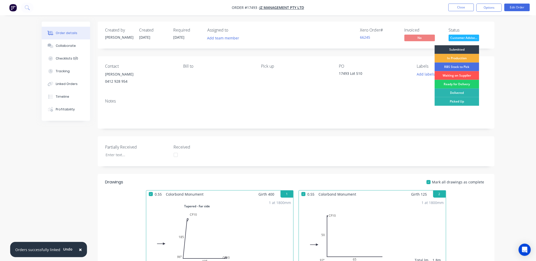
click at [458, 100] on div "Picked Up" at bounding box center [457, 101] width 45 height 9
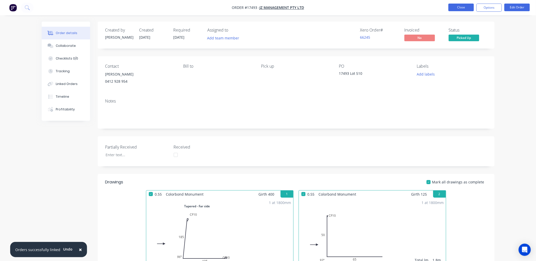
click at [465, 8] on button "Close" at bounding box center [460, 8] width 25 height 8
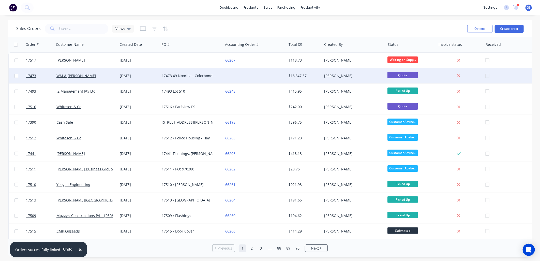
click at [184, 76] on div "17473 49 Noorilla - Colorbond Sheeting" at bounding box center [190, 75] width 56 height 5
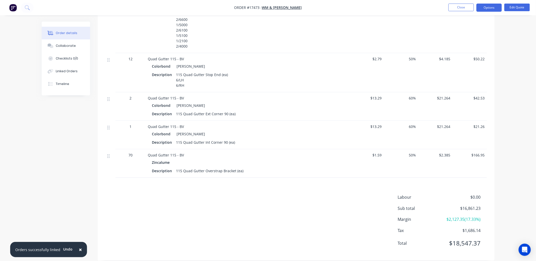
scroll to position [814, 0]
click at [65, 83] on div "Timeline" at bounding box center [62, 84] width 13 height 5
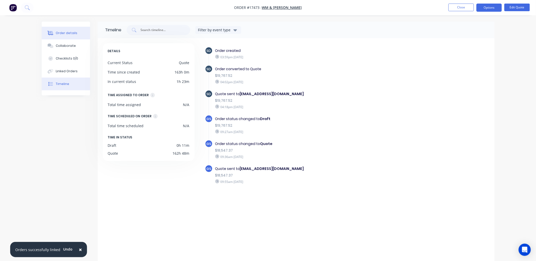
click at [73, 32] on div "Order details" at bounding box center [67, 33] width 22 height 5
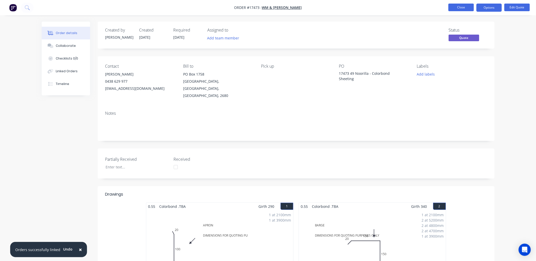
click at [463, 7] on button "Close" at bounding box center [460, 8] width 25 height 8
